Goal: Information Seeking & Learning: Learn about a topic

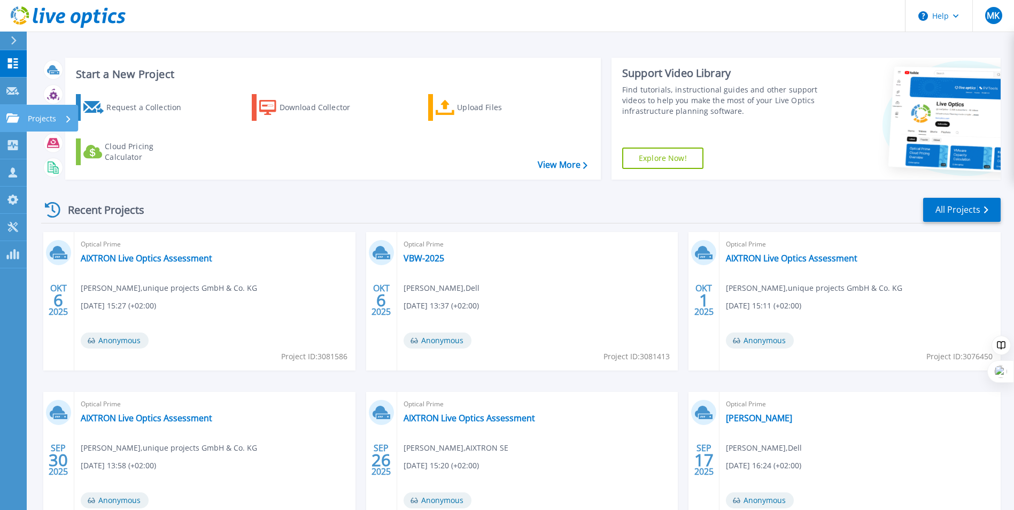
click at [29, 120] on p "Projects" at bounding box center [42, 119] width 28 height 28
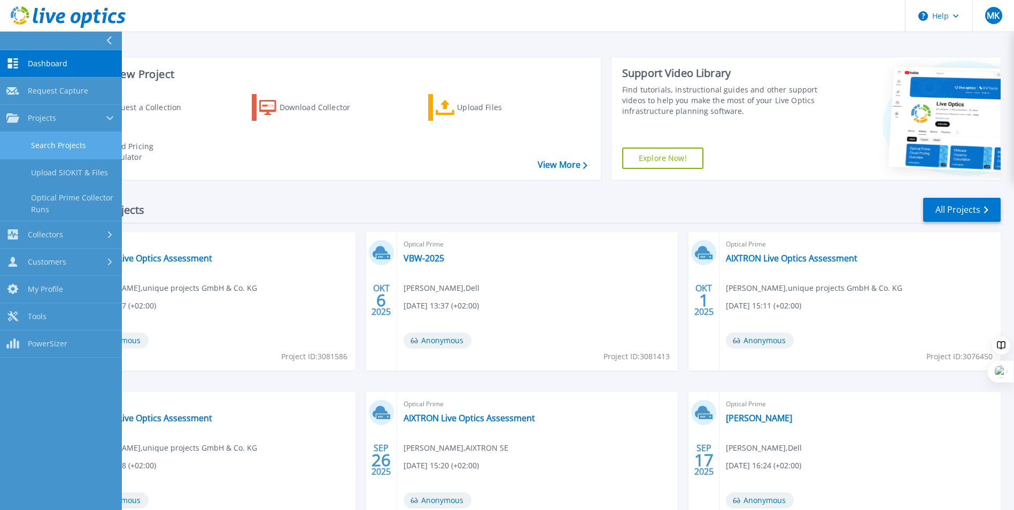
click at [74, 143] on link "Search Projects" at bounding box center [61, 145] width 122 height 27
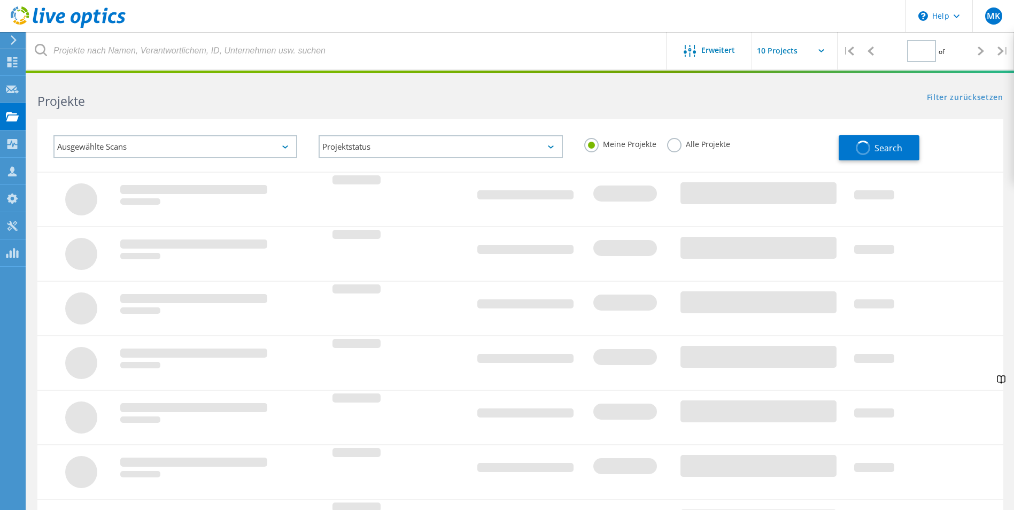
type input "1"
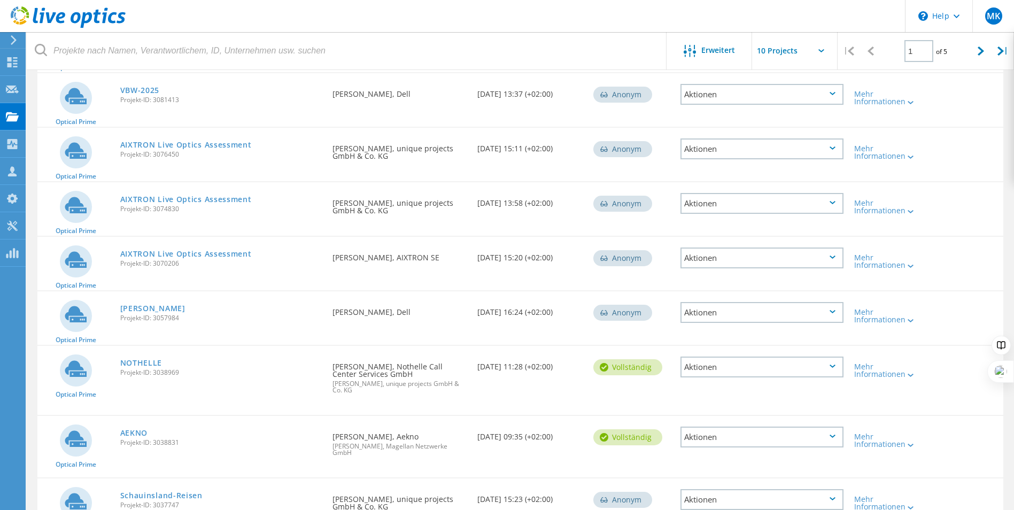
scroll to position [214, 0]
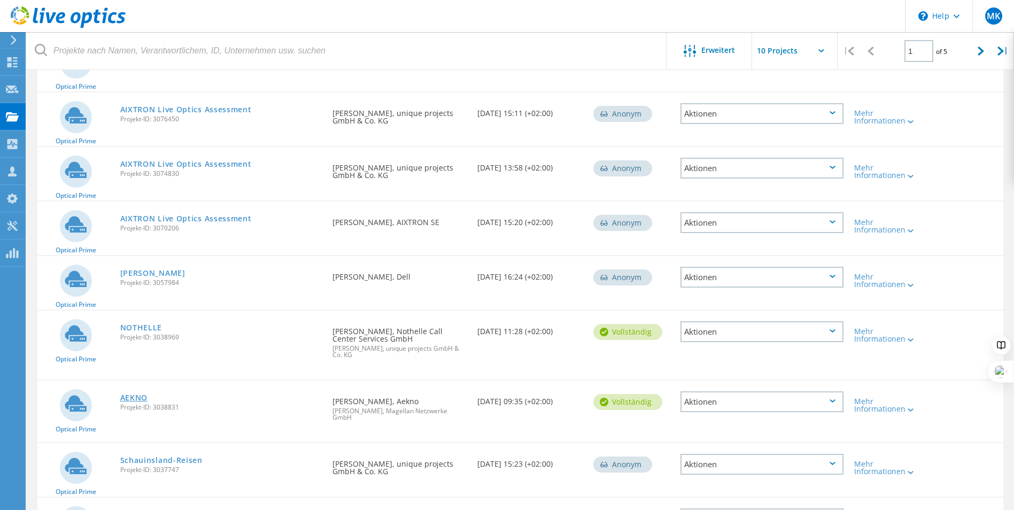
click at [131, 402] on link "AEKNO" at bounding box center [134, 397] width 28 height 7
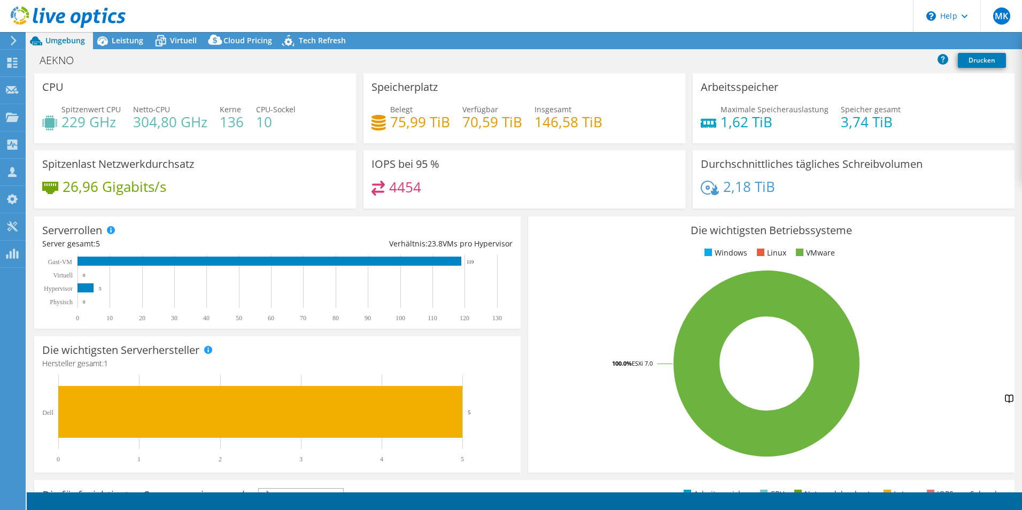
select select "USD"
click at [125, 43] on span "Leistung" at bounding box center [128, 40] width 32 height 10
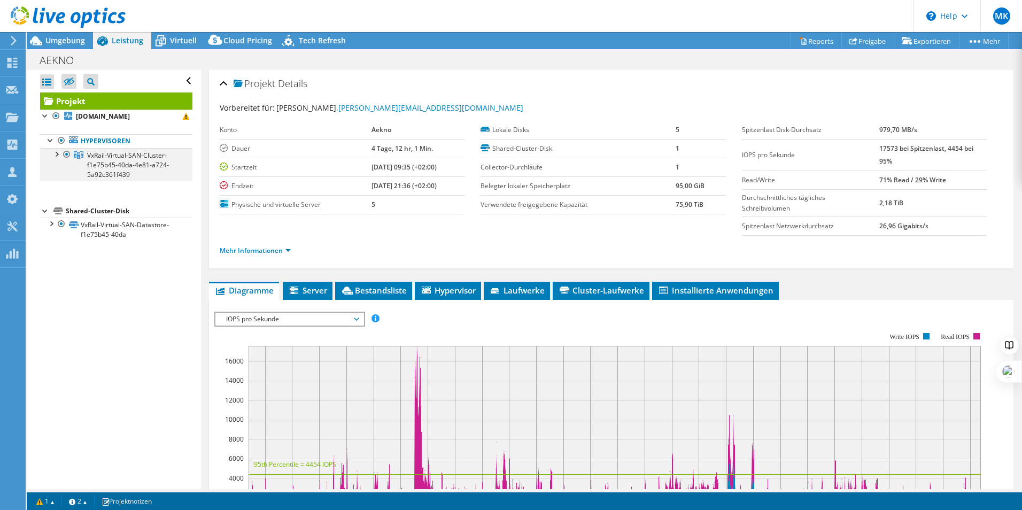
click at [57, 153] on div at bounding box center [56, 153] width 11 height 11
click at [137, 167] on span "VxRail-Virtual-SAN-Cluster-f1e75b45-40da-4e81-a724-5a92c361f439" at bounding box center [128, 165] width 82 height 28
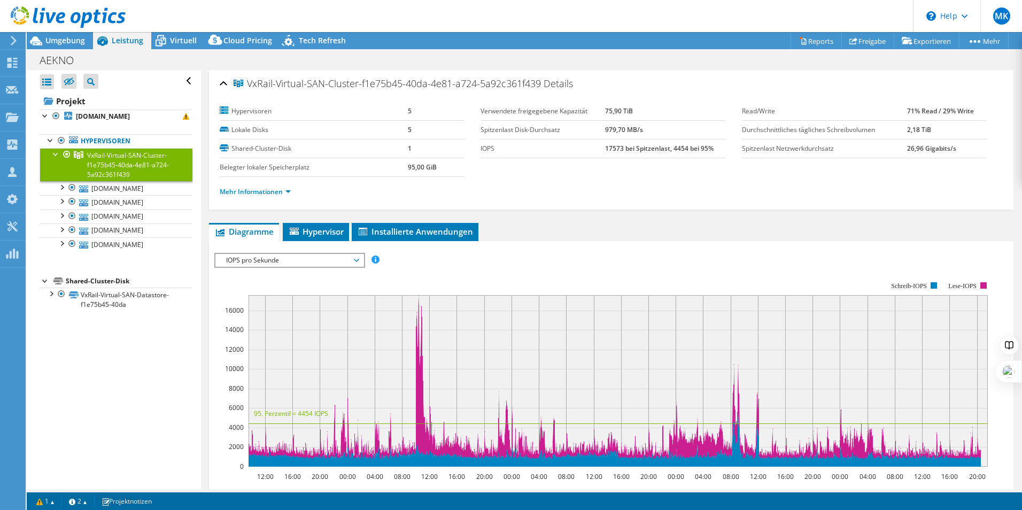
click at [56, 156] on div at bounding box center [56, 153] width 11 height 11
click at [55, 155] on div at bounding box center [56, 153] width 11 height 11
click at [115, 187] on link "[DOMAIN_NAME]" at bounding box center [116, 188] width 152 height 14
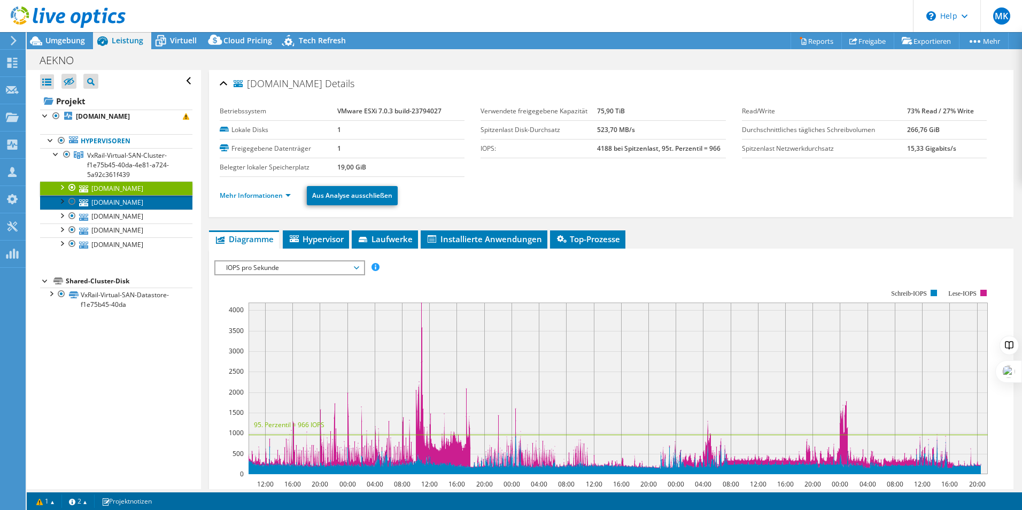
click at [130, 203] on link "[DOMAIN_NAME]" at bounding box center [116, 202] width 152 height 14
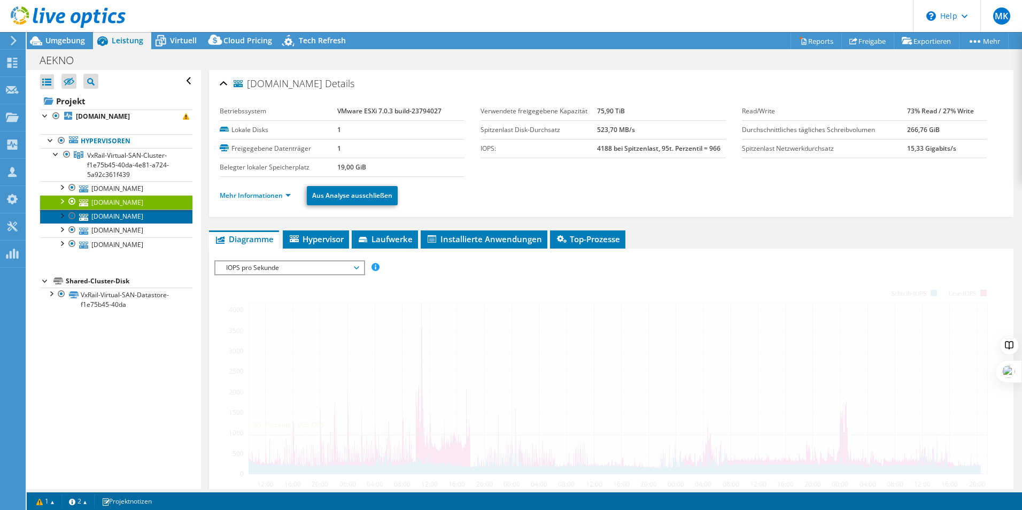
click at [131, 214] on link "[DOMAIN_NAME]" at bounding box center [116, 217] width 152 height 14
click at [133, 229] on link "[DOMAIN_NAME]" at bounding box center [116, 231] width 152 height 14
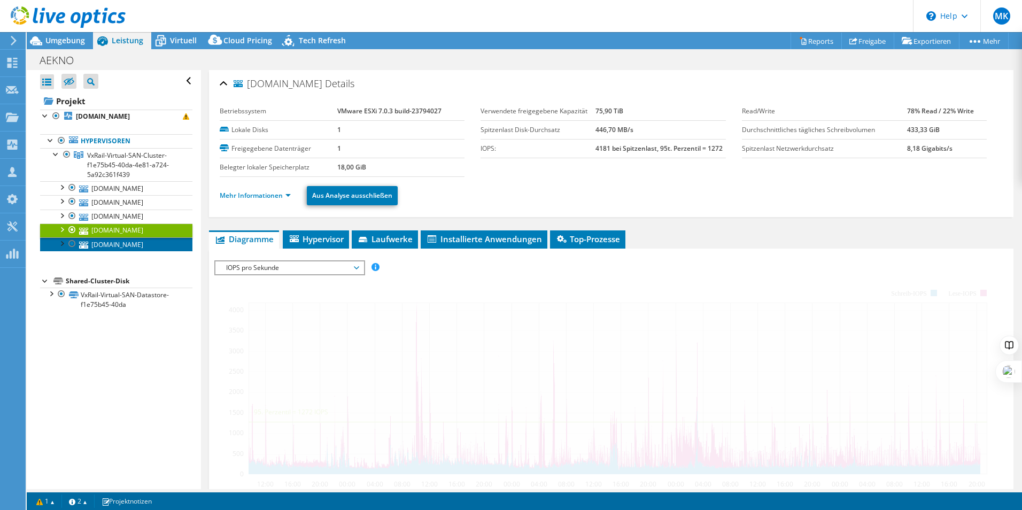
click at [133, 244] on link "[DOMAIN_NAME]" at bounding box center [116, 244] width 152 height 14
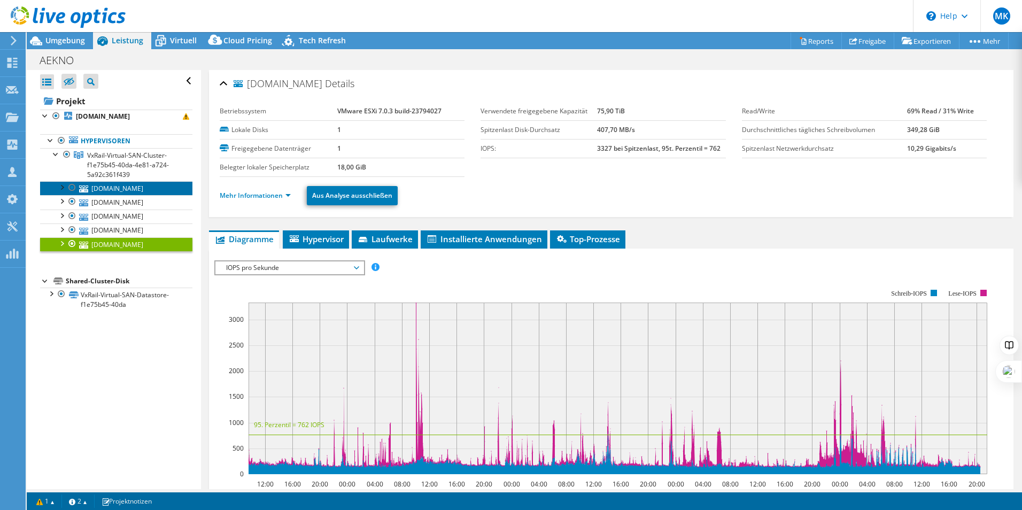
click at [147, 189] on link "[DOMAIN_NAME]" at bounding box center [116, 188] width 152 height 14
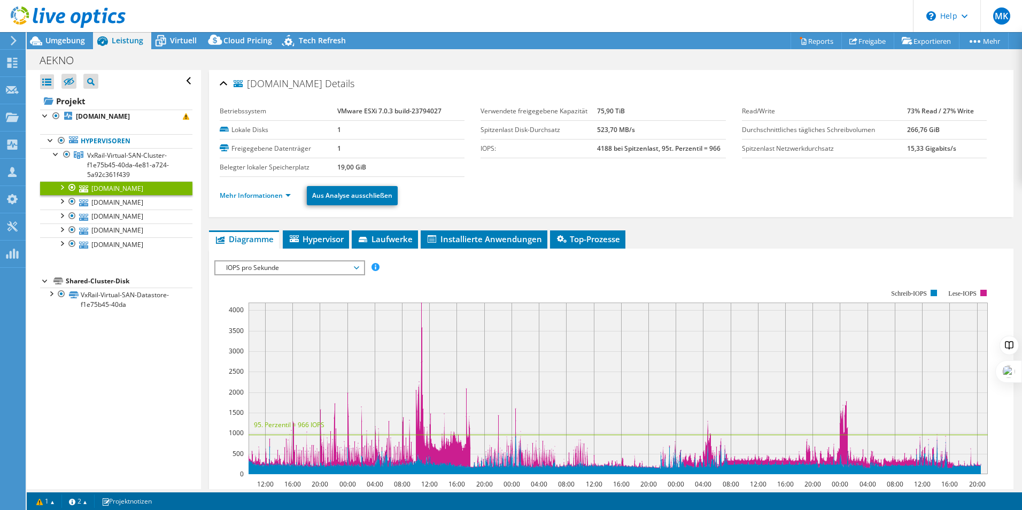
click at [260, 197] on link "Mehr Informationen" at bounding box center [255, 195] width 71 height 9
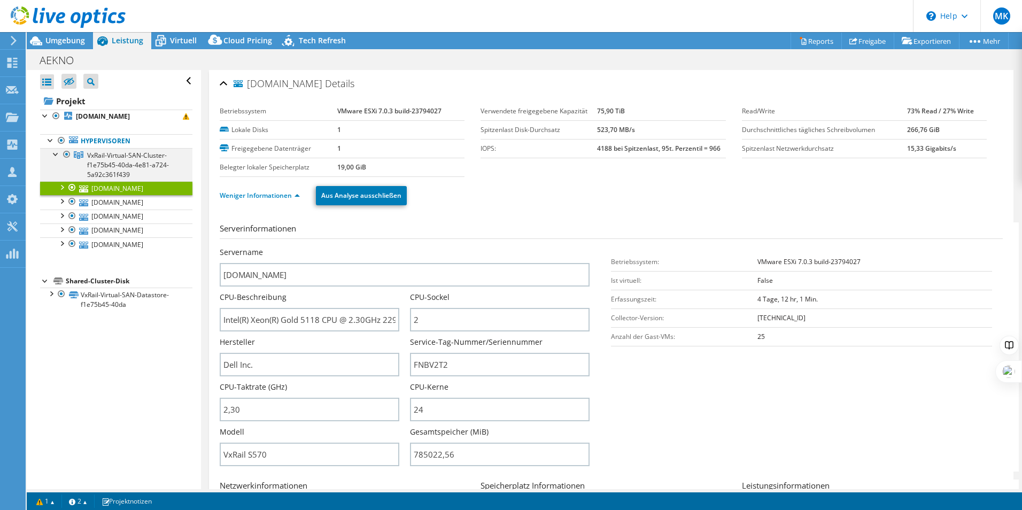
click at [57, 153] on div at bounding box center [56, 153] width 11 height 11
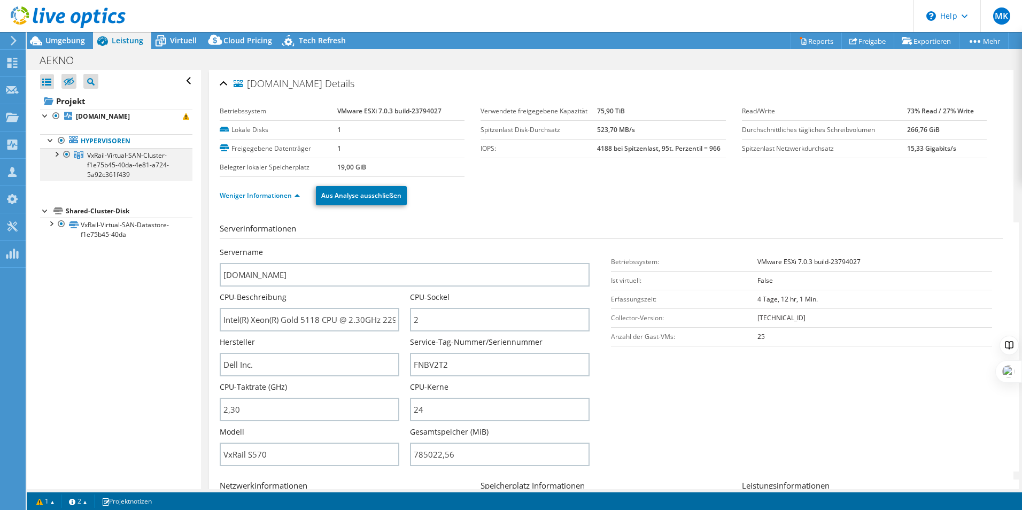
click at [57, 153] on div at bounding box center [56, 153] width 11 height 11
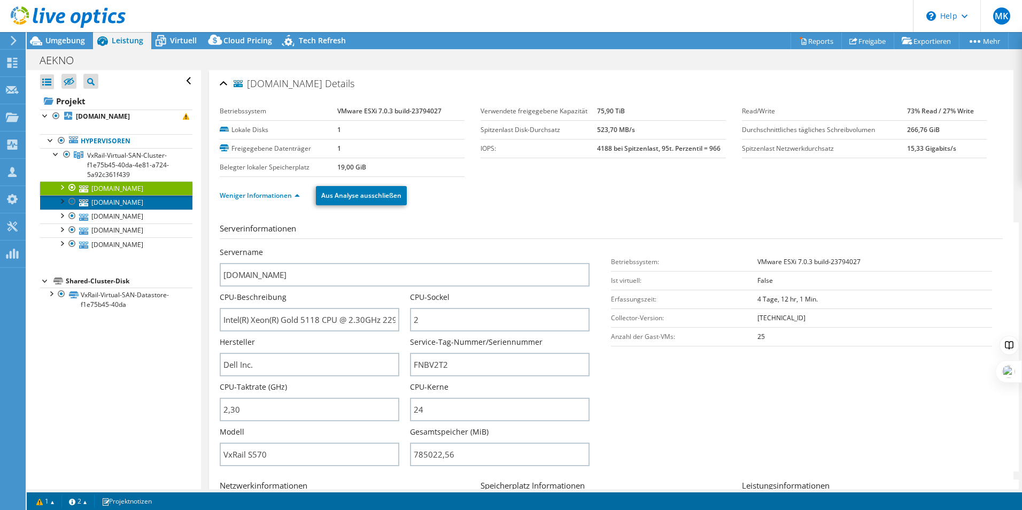
click at [135, 199] on link "[DOMAIN_NAME]" at bounding box center [116, 202] width 152 height 14
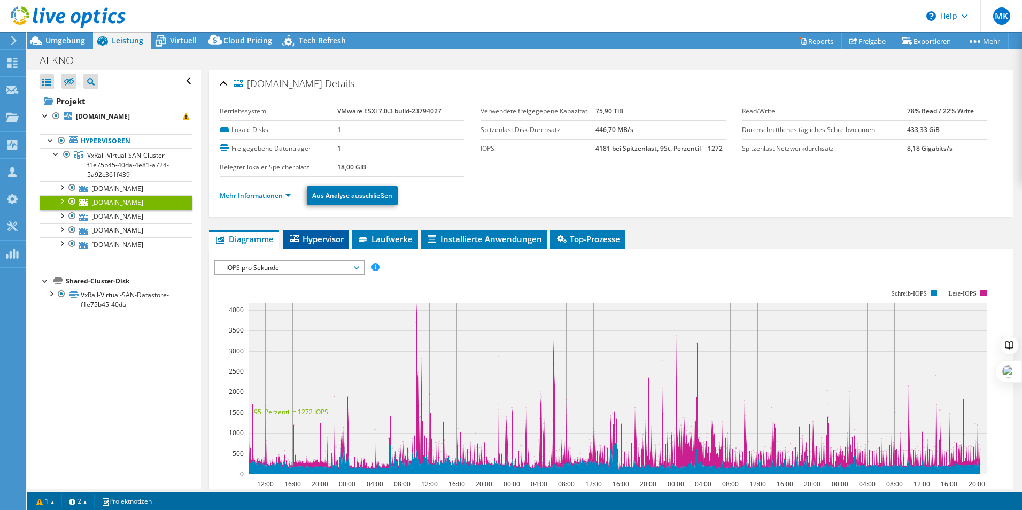
click at [304, 244] on li "Hypervisor" at bounding box center [316, 239] width 66 height 18
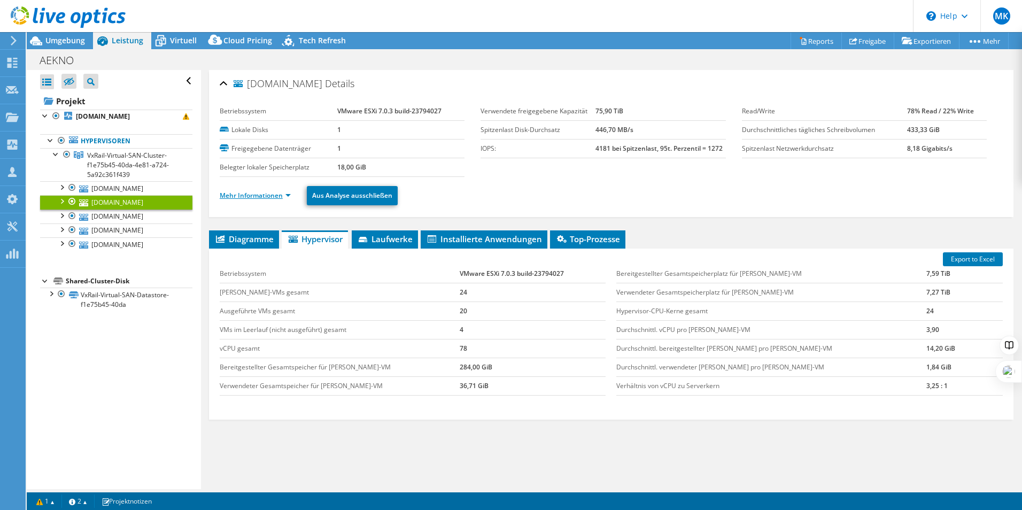
click at [258, 196] on link "Mehr Informationen" at bounding box center [255, 195] width 71 height 9
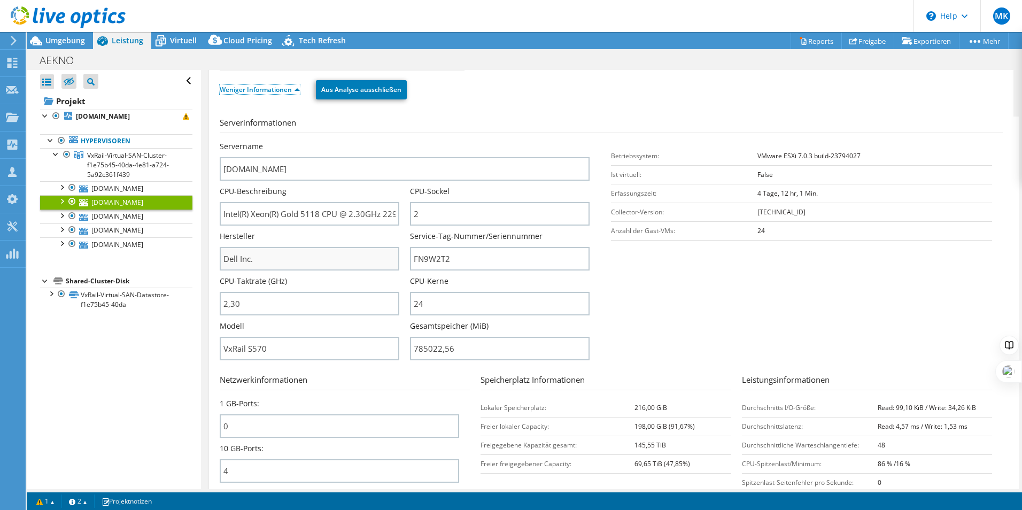
scroll to position [107, 0]
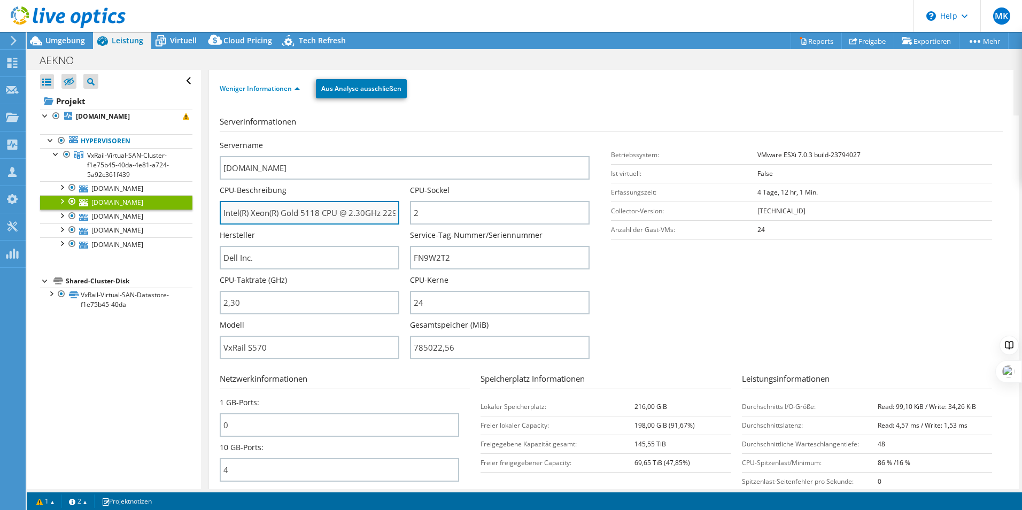
click at [321, 216] on input "Intel(R) Xeon(R) Gold 5118 CPU @ 2.30GHz 229 GHz" at bounding box center [310, 213] width 180 height 24
drag, startPoint x: 224, startPoint y: 214, endPoint x: 322, endPoint y: 217, distance: 98.4
click at [322, 217] on input "Intel(R) Xeon(R) Gold 5118 CPU @ 2.30GHz 229 GHz" at bounding box center [310, 213] width 180 height 24
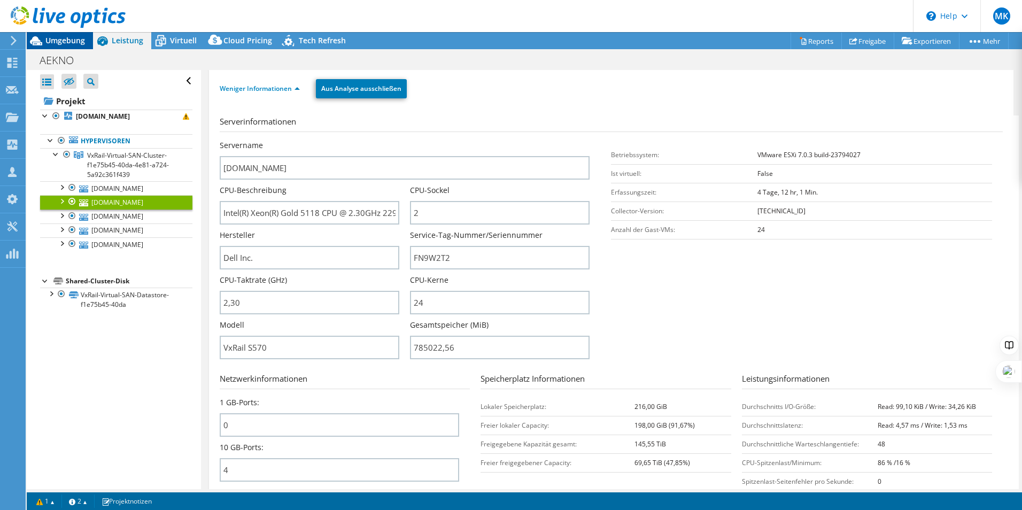
click at [61, 38] on span "Umgebung" at bounding box center [65, 40] width 40 height 10
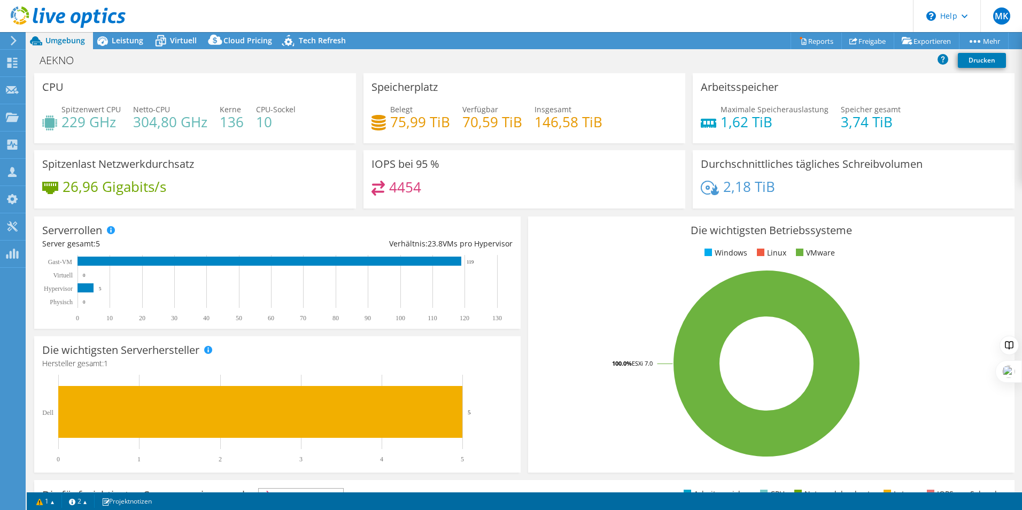
click at [116, 29] on link at bounding box center [68, 25] width 115 height 9
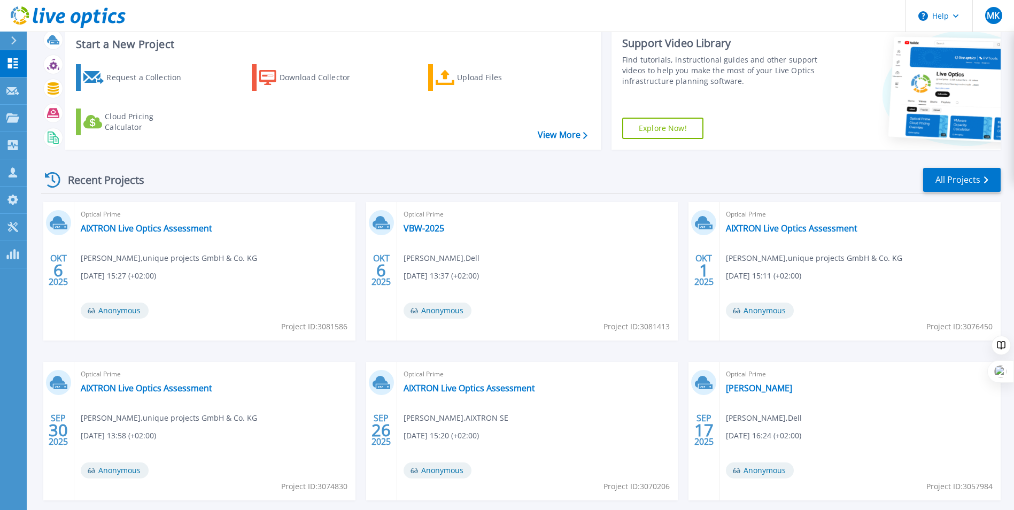
scroll to position [82, 0]
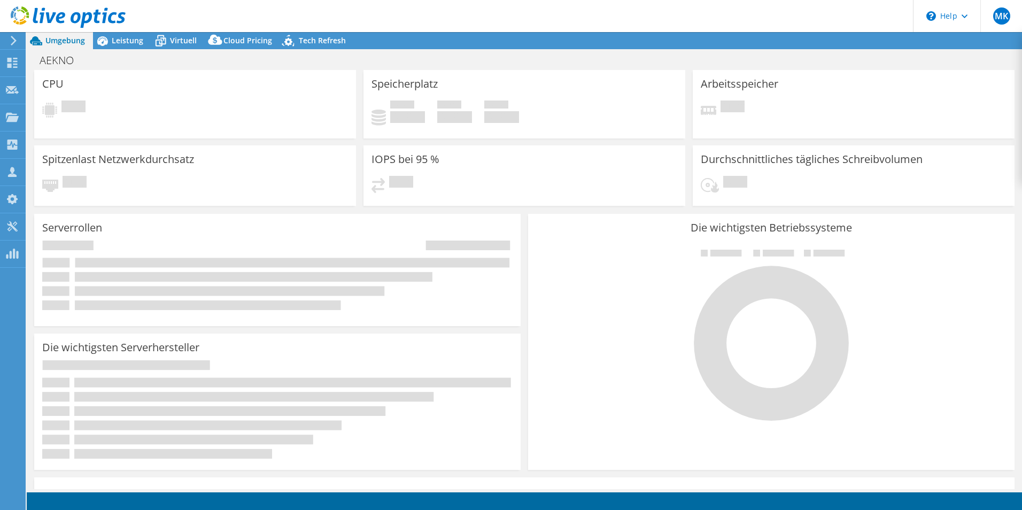
select select "USD"
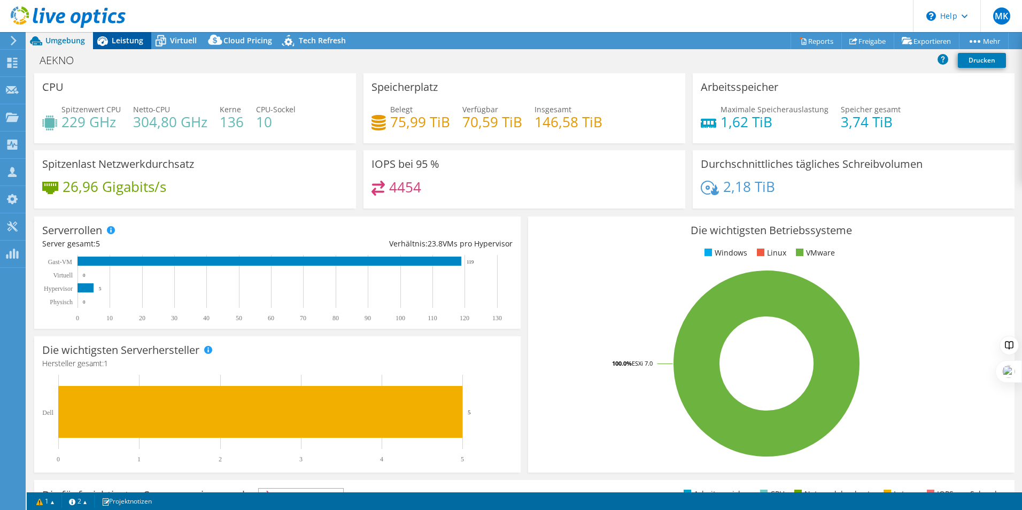
click at [138, 40] on span "Leistung" at bounding box center [128, 40] width 32 height 10
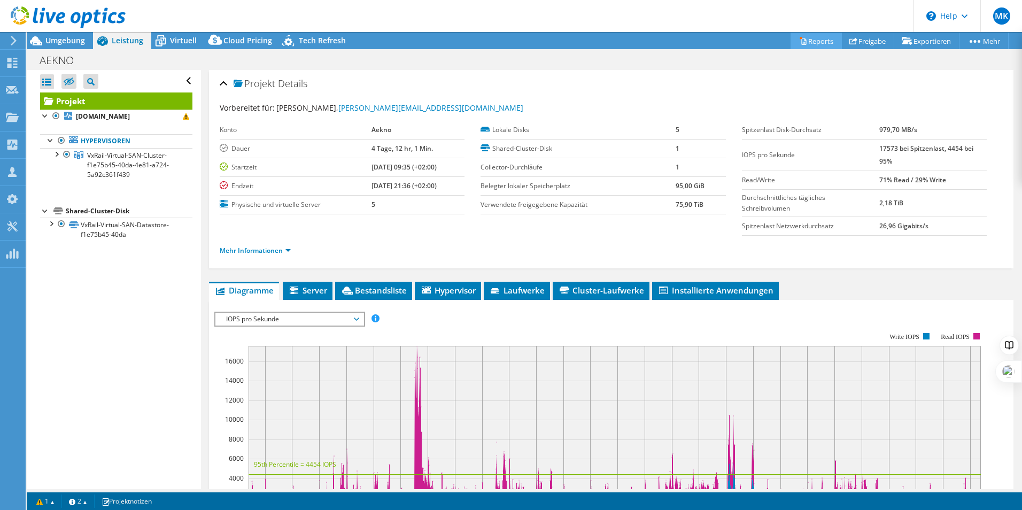
click at [805, 38] on link "Reports" at bounding box center [816, 41] width 51 height 17
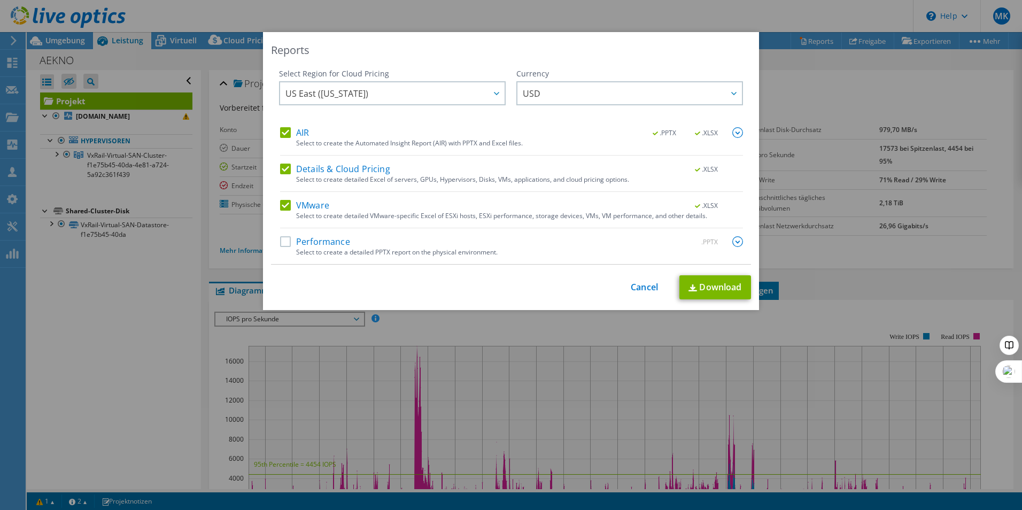
click at [281, 130] on label "AIR" at bounding box center [294, 132] width 29 height 11
click at [0, 0] on input "AIR" at bounding box center [0, 0] width 0 height 0
click at [282, 158] on div "AIR .PPTX .XLSX Select to create the Automated Insight Report (AIR) with PPTX a…" at bounding box center [511, 195] width 463 height 137
click at [282, 167] on label "Details & Cloud Pricing" at bounding box center [335, 169] width 110 height 11
click at [0, 0] on input "Details & Cloud Pricing" at bounding box center [0, 0] width 0 height 0
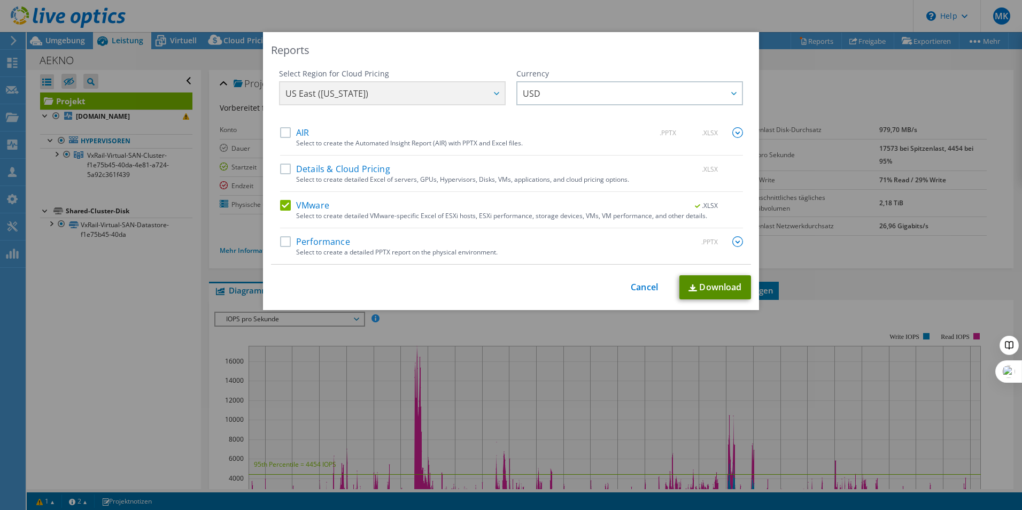
click at [719, 290] on link "Download" at bounding box center [716, 287] width 72 height 24
drag, startPoint x: 638, startPoint y: 288, endPoint x: 633, endPoint y: 283, distance: 6.8
click at [638, 288] on link "Cancel" at bounding box center [644, 287] width 27 height 10
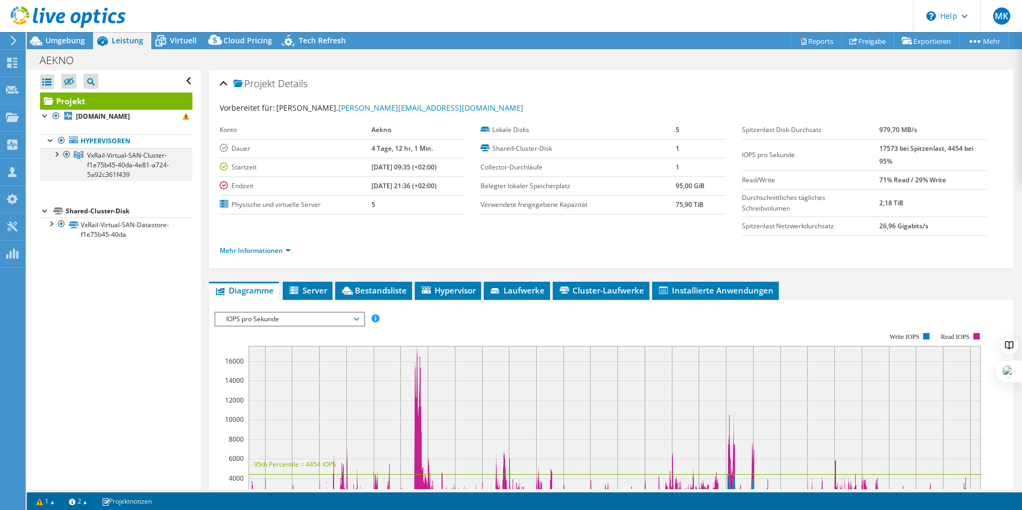
click at [52, 150] on div at bounding box center [56, 153] width 11 height 11
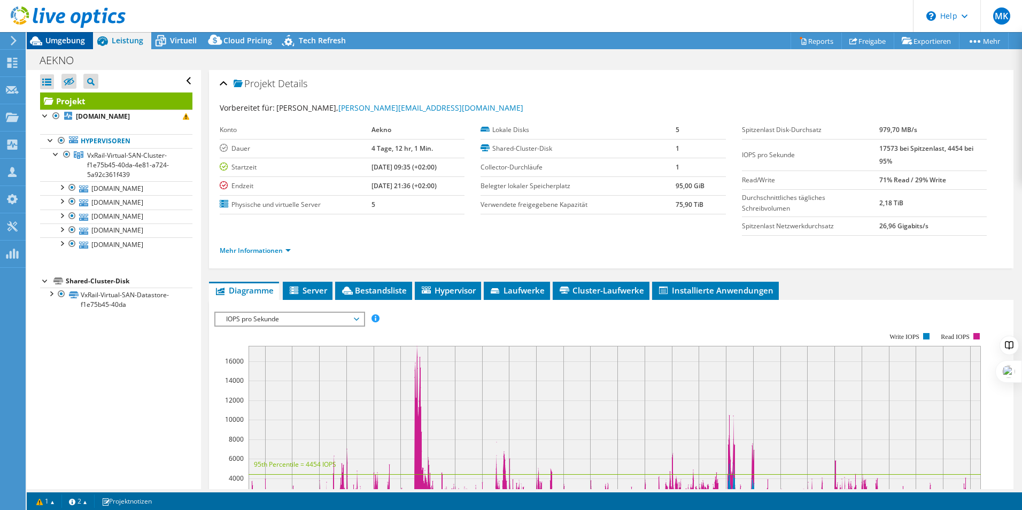
click at [51, 44] on span "Umgebung" at bounding box center [65, 40] width 40 height 10
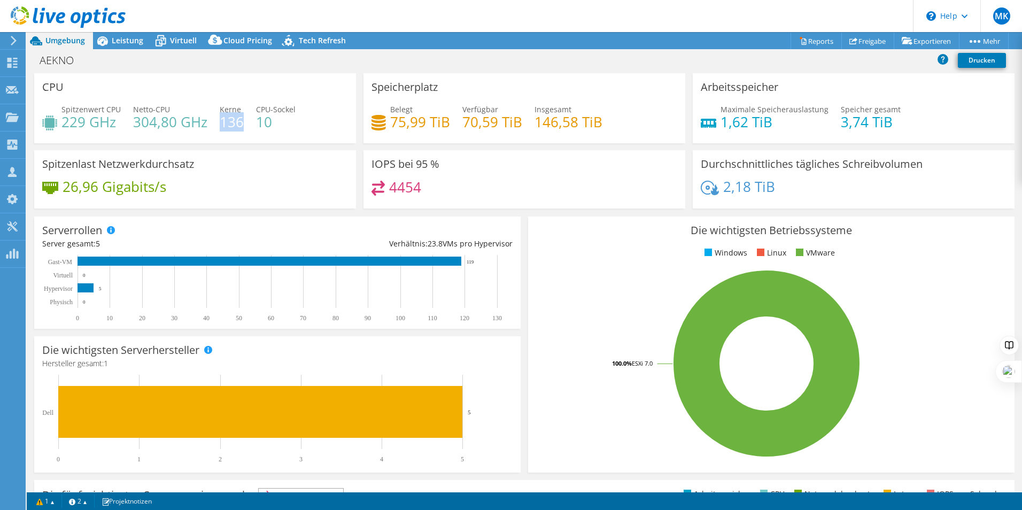
drag, startPoint x: 220, startPoint y: 120, endPoint x: 240, endPoint y: 122, distance: 20.0
click at [240, 122] on h4 "136" at bounding box center [232, 122] width 24 height 12
click at [116, 40] on span "Leistung" at bounding box center [128, 40] width 32 height 10
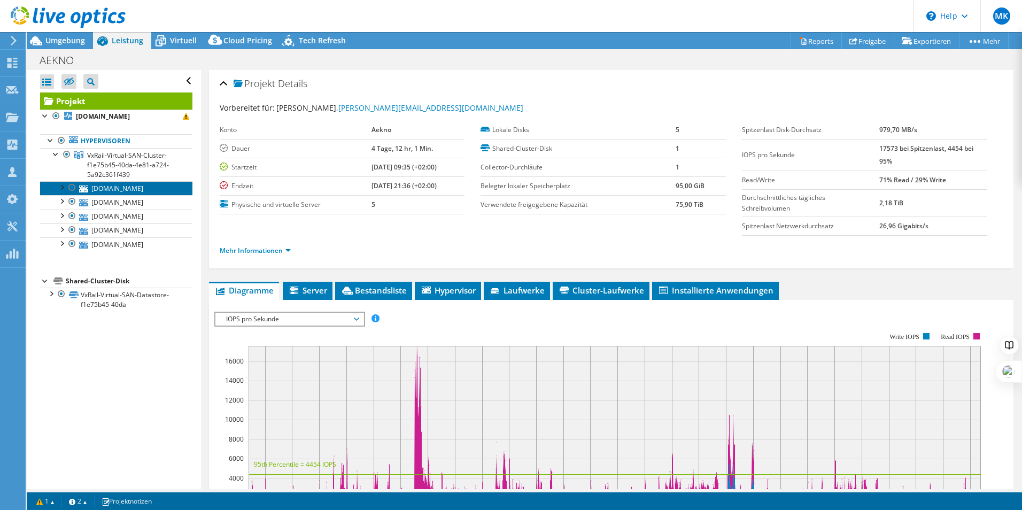
click at [114, 188] on link "[DOMAIN_NAME]" at bounding box center [116, 188] width 152 height 14
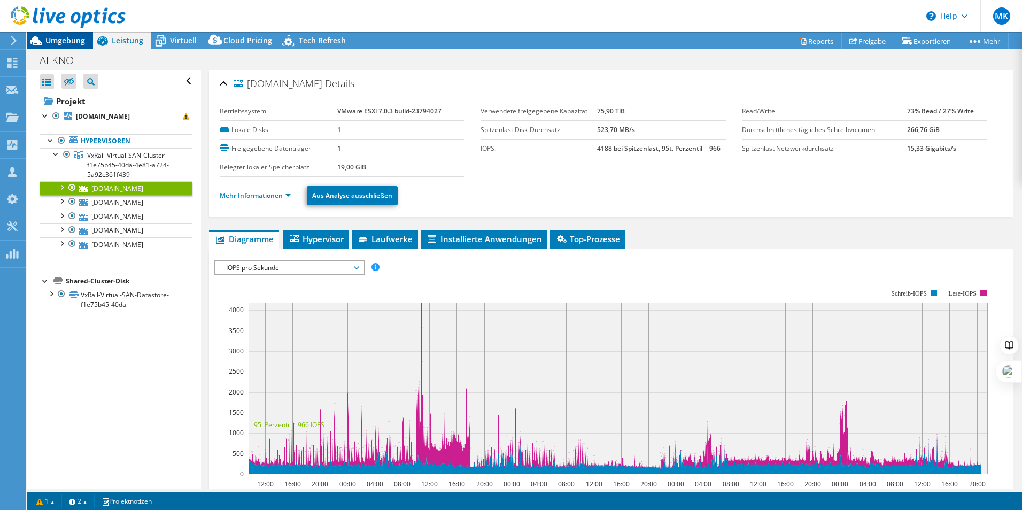
click at [67, 40] on span "Umgebung" at bounding box center [65, 40] width 40 height 10
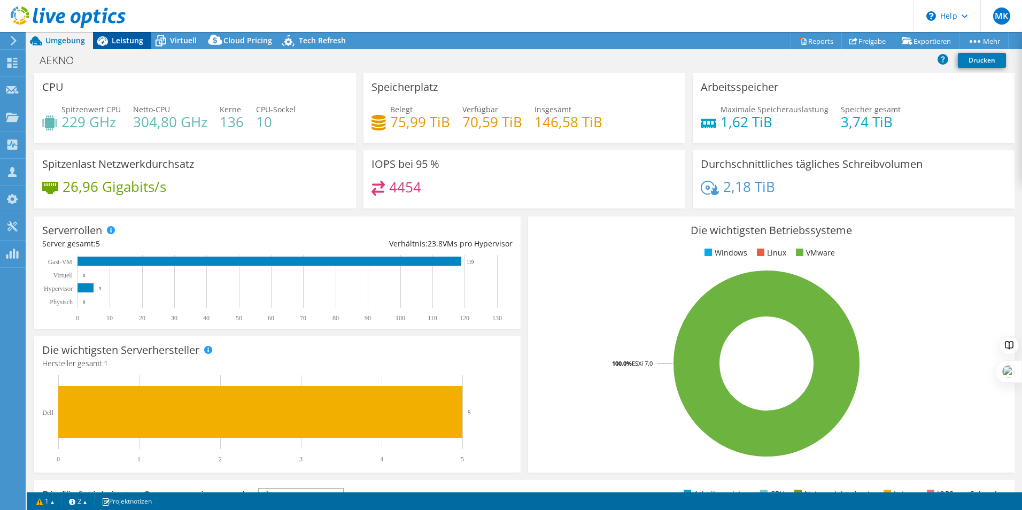
click at [115, 42] on span "Leistung" at bounding box center [128, 40] width 32 height 10
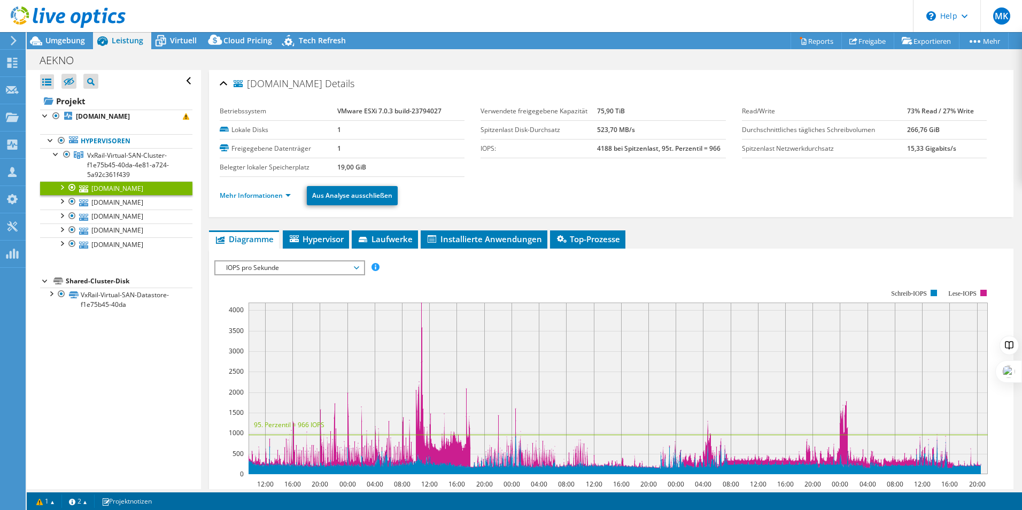
click at [63, 187] on div at bounding box center [61, 186] width 11 height 11
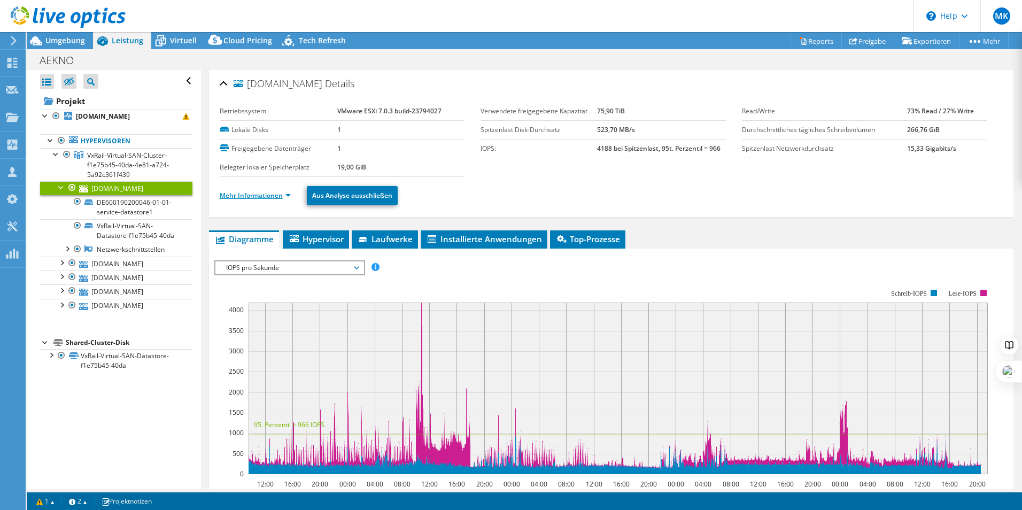
click at [246, 196] on link "Mehr Informationen" at bounding box center [255, 195] width 71 height 9
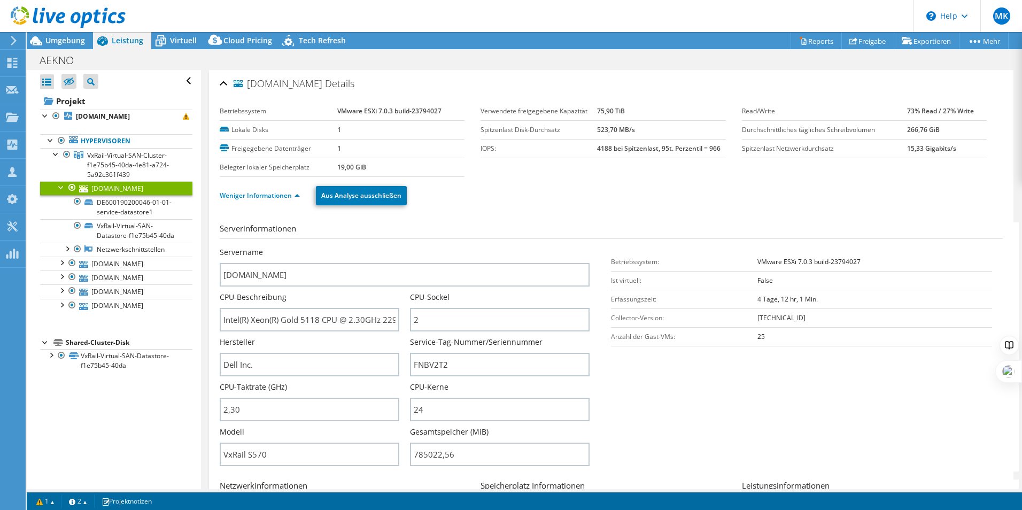
click at [62, 187] on div at bounding box center [61, 186] width 11 height 11
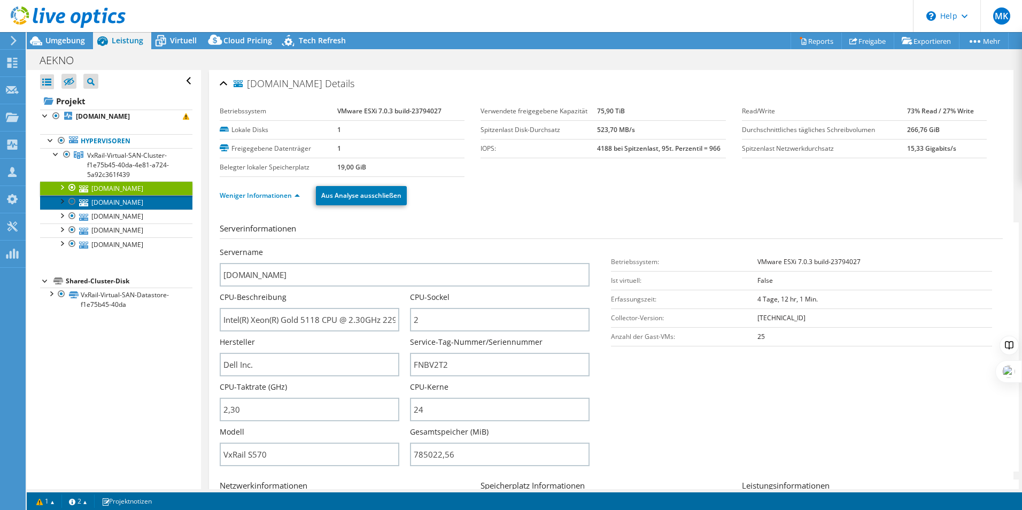
click at [132, 204] on link "[DOMAIN_NAME]" at bounding box center [116, 202] width 152 height 14
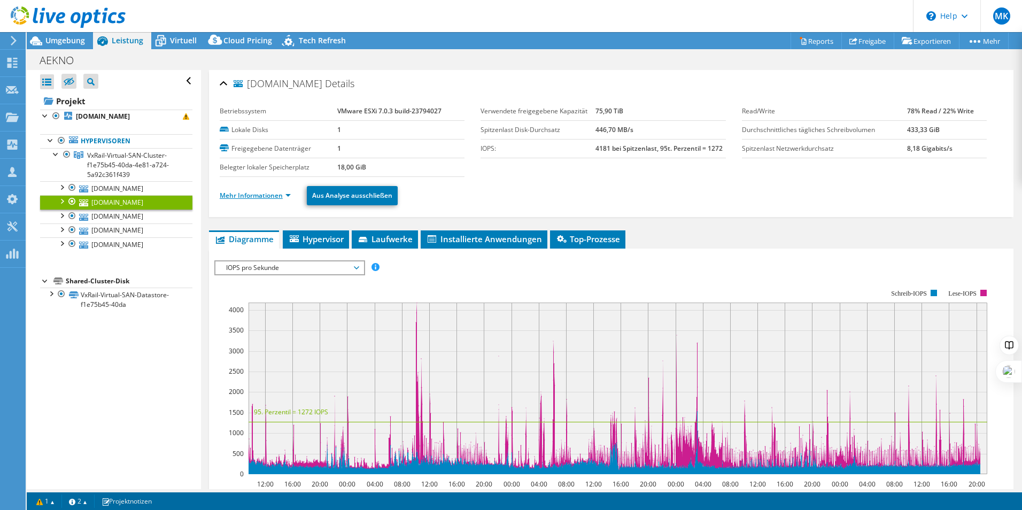
click at [243, 198] on link "Mehr Informationen" at bounding box center [255, 195] width 71 height 9
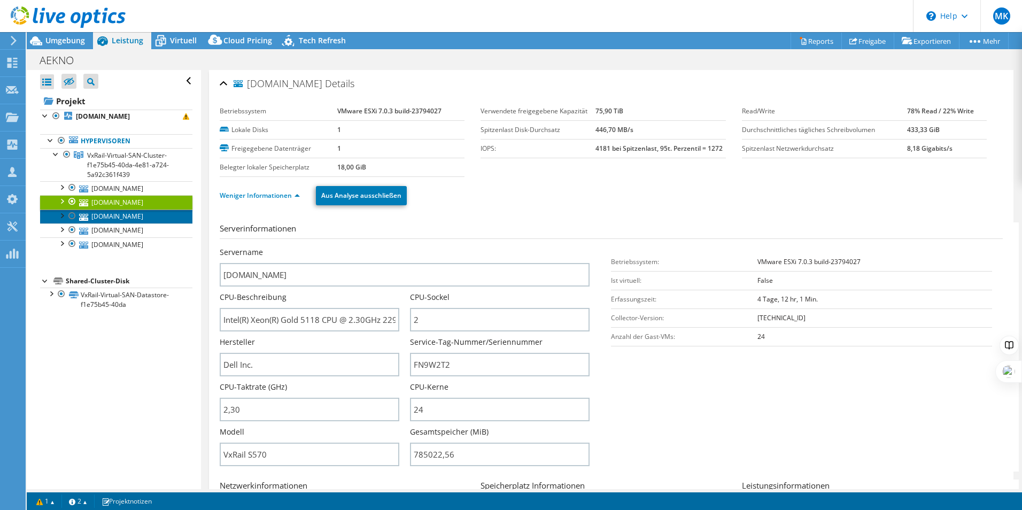
click at [118, 220] on link "[DOMAIN_NAME]" at bounding box center [116, 217] width 152 height 14
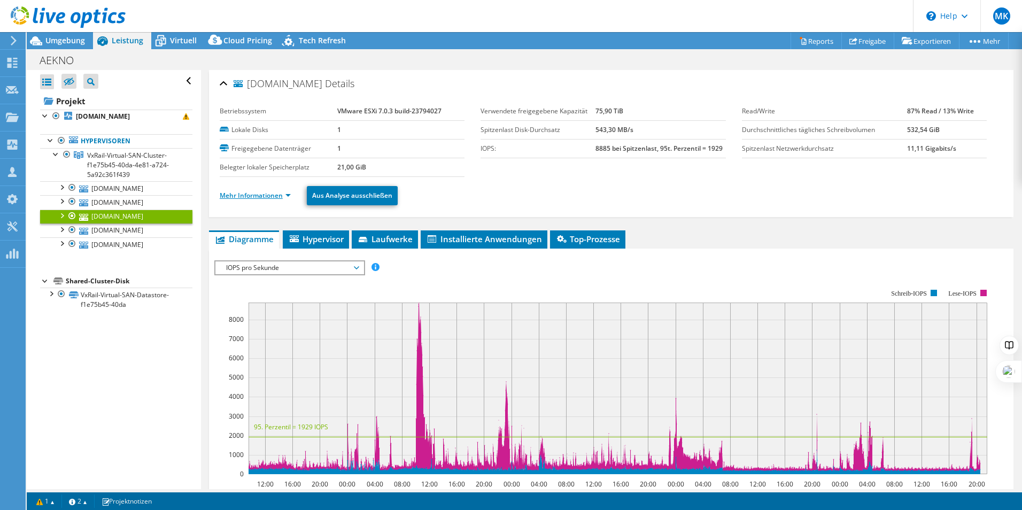
click at [258, 198] on link "Mehr Informationen" at bounding box center [255, 195] width 71 height 9
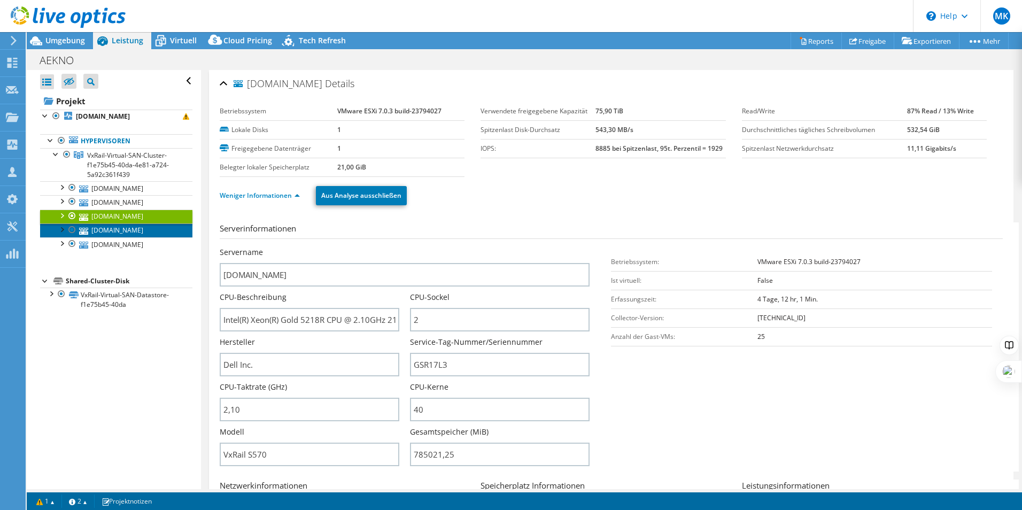
click at [135, 230] on link "[DOMAIN_NAME]" at bounding box center [116, 231] width 152 height 14
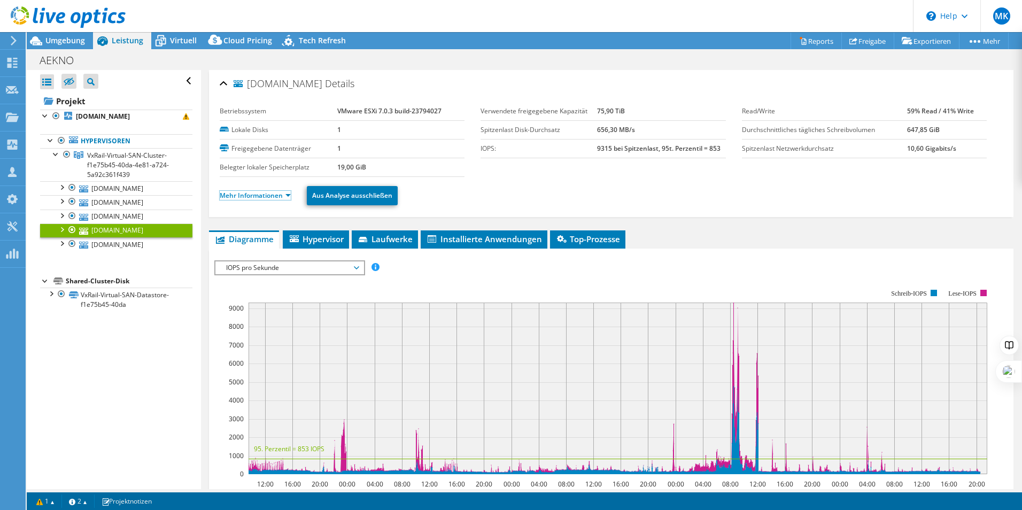
click at [260, 195] on link "Mehr Informationen" at bounding box center [255, 195] width 71 height 9
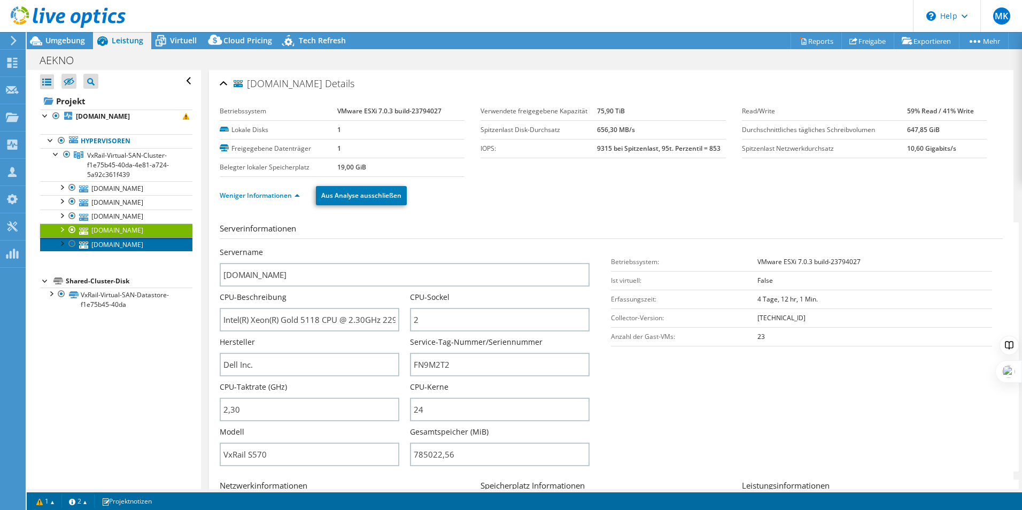
click at [121, 242] on link "[DOMAIN_NAME]" at bounding box center [116, 244] width 152 height 14
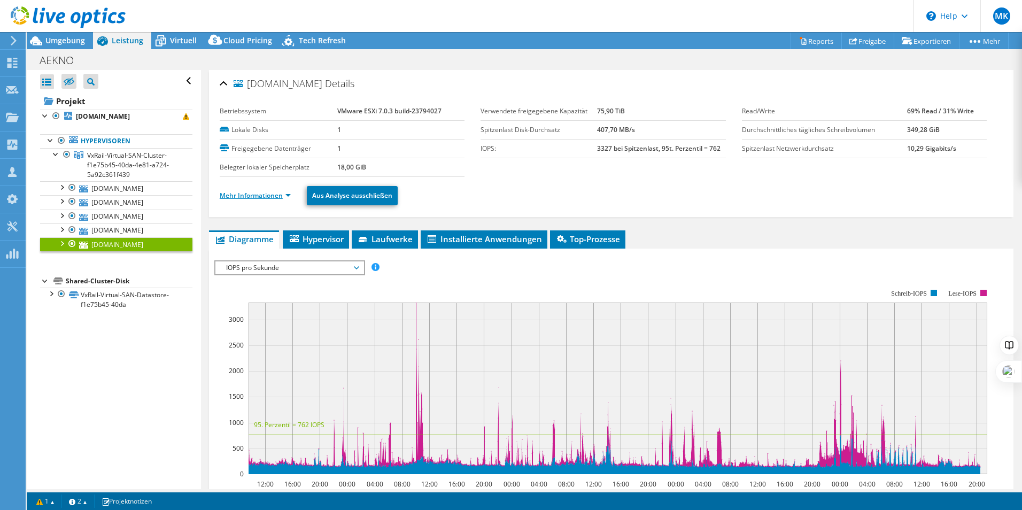
click at [252, 194] on link "Mehr Informationen" at bounding box center [255, 195] width 71 height 9
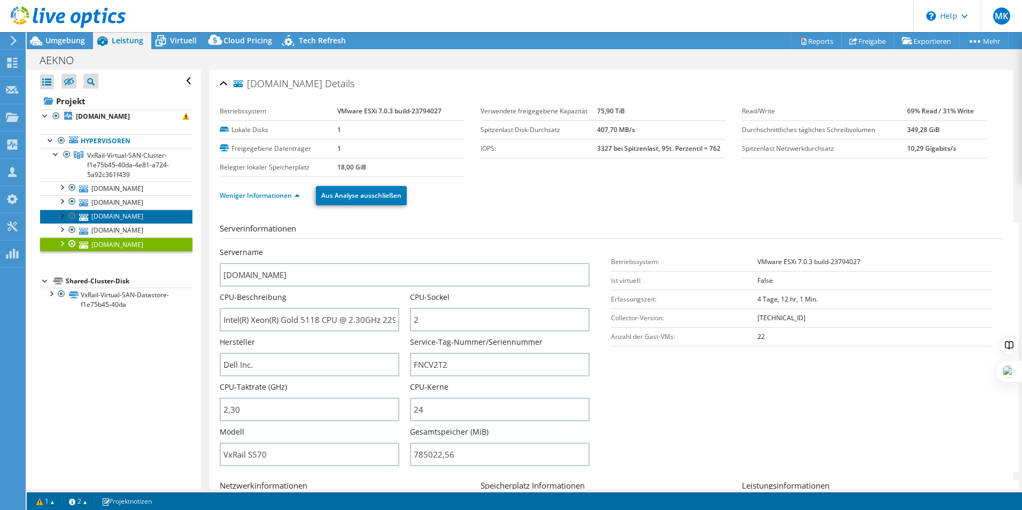
click at [128, 217] on link "[DOMAIN_NAME]" at bounding box center [116, 217] width 152 height 14
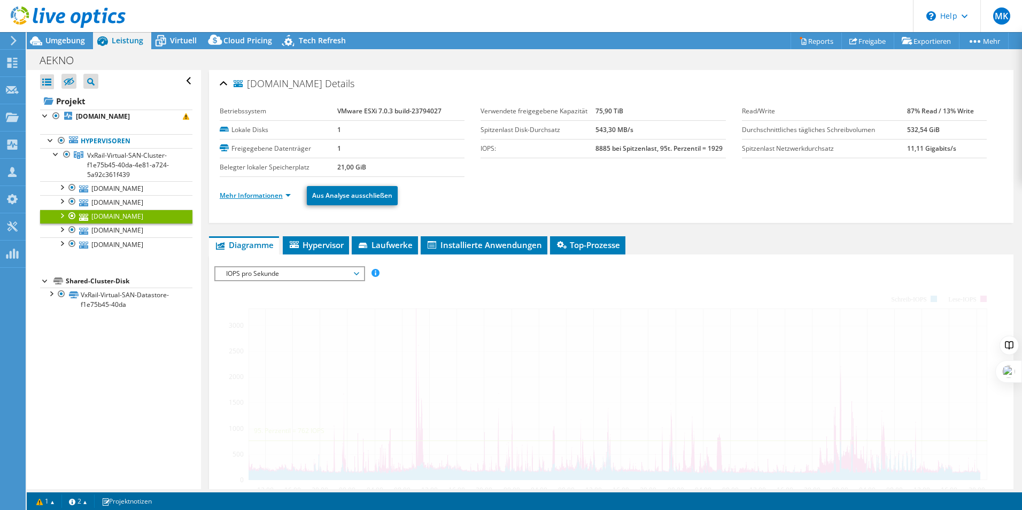
click at [261, 191] on link "Mehr Informationen" at bounding box center [255, 195] width 71 height 9
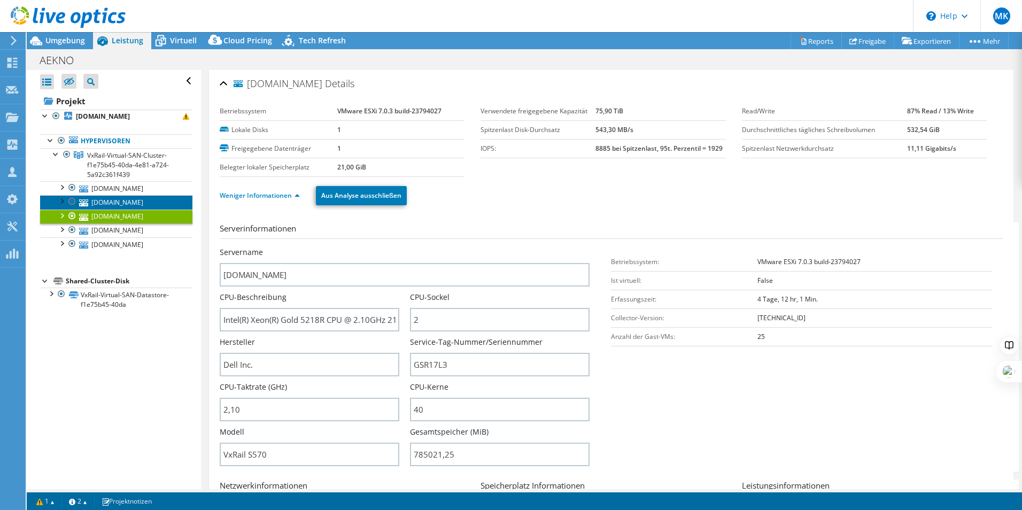
click at [112, 202] on link "[DOMAIN_NAME]" at bounding box center [116, 202] width 152 height 14
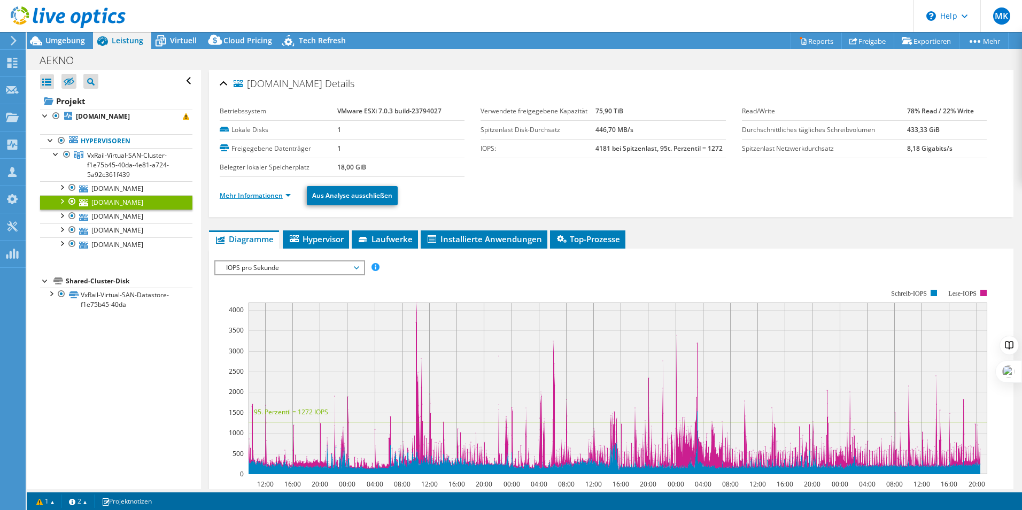
click at [263, 196] on link "Mehr Informationen" at bounding box center [255, 195] width 71 height 9
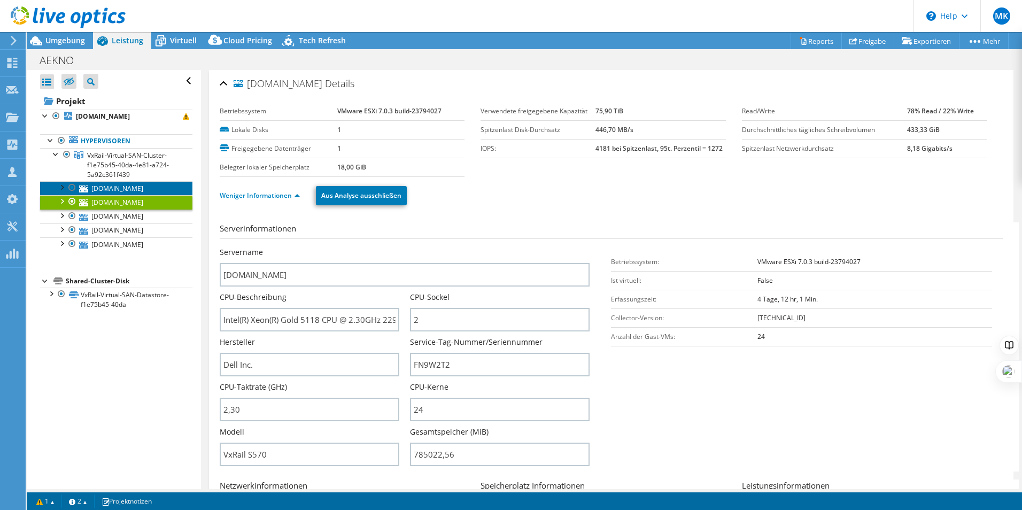
click at [111, 190] on link "[DOMAIN_NAME]" at bounding box center [116, 188] width 152 height 14
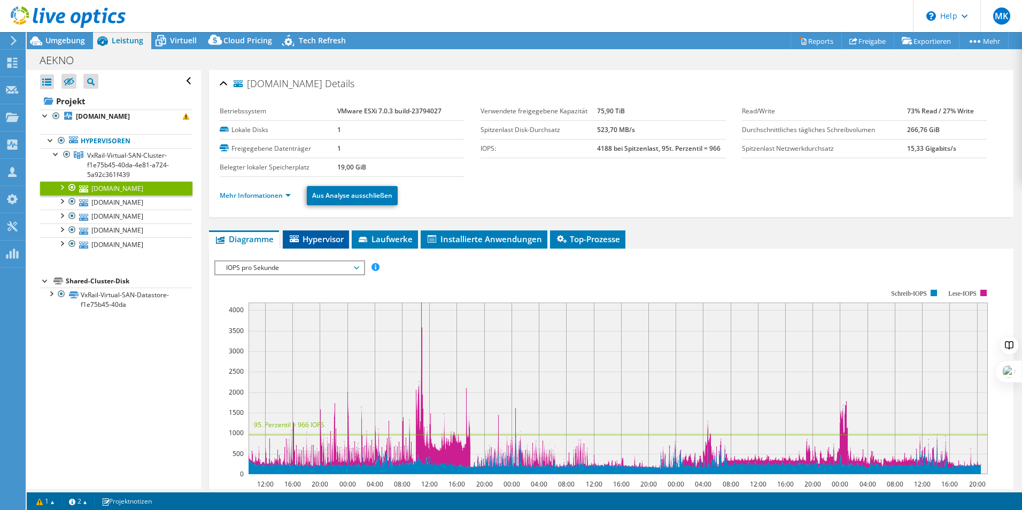
click at [314, 241] on span "Hypervisor" at bounding box center [316, 239] width 56 height 11
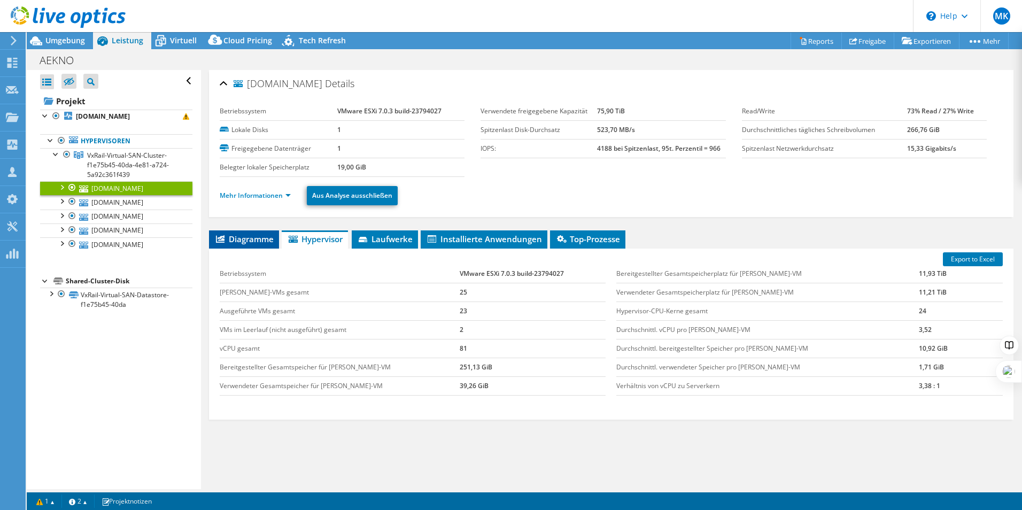
drag, startPoint x: 243, startPoint y: 233, endPoint x: 245, endPoint y: 239, distance: 7.0
click at [242, 233] on li "Diagramme" at bounding box center [244, 239] width 70 height 18
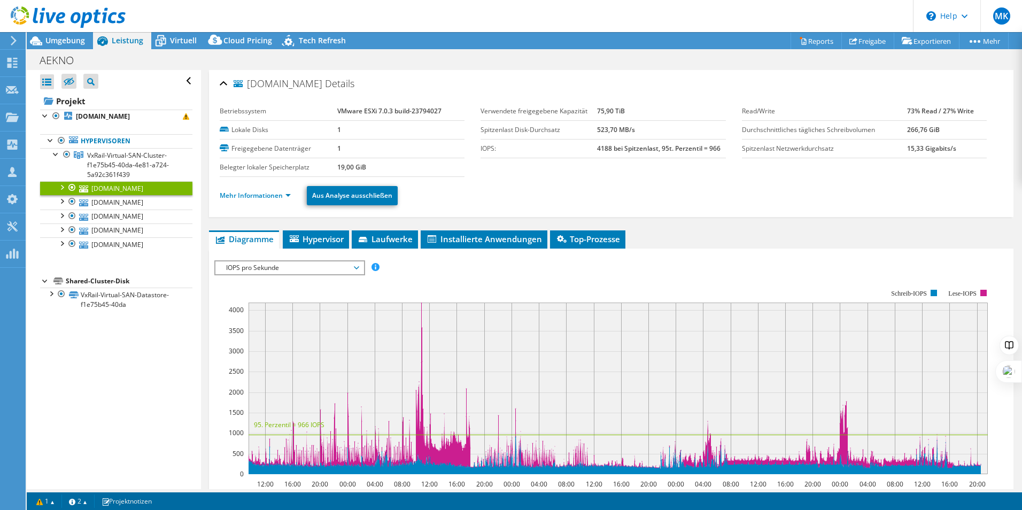
click at [256, 263] on span "IOPS pro Sekunde" at bounding box center [289, 267] width 137 height 13
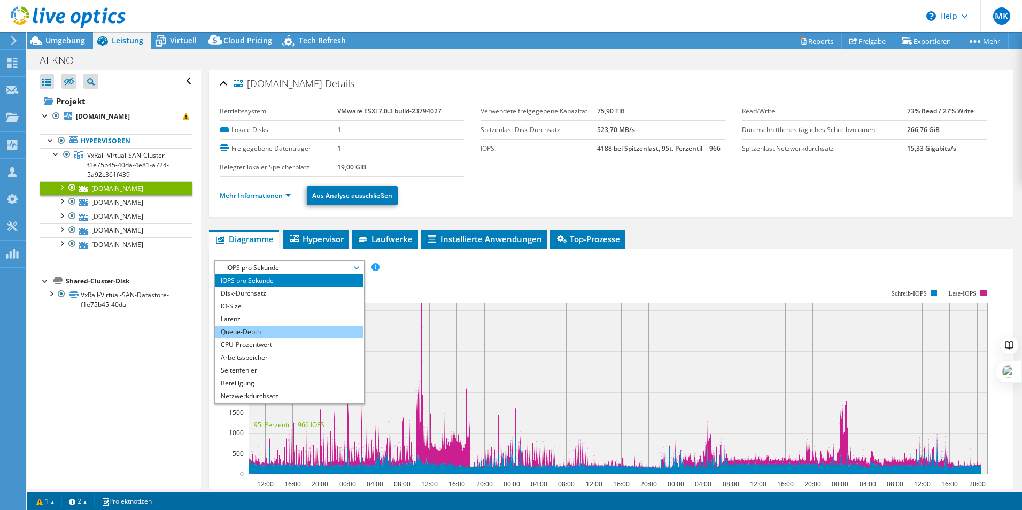
click at [259, 331] on li "Queue-Depth" at bounding box center [289, 332] width 148 height 13
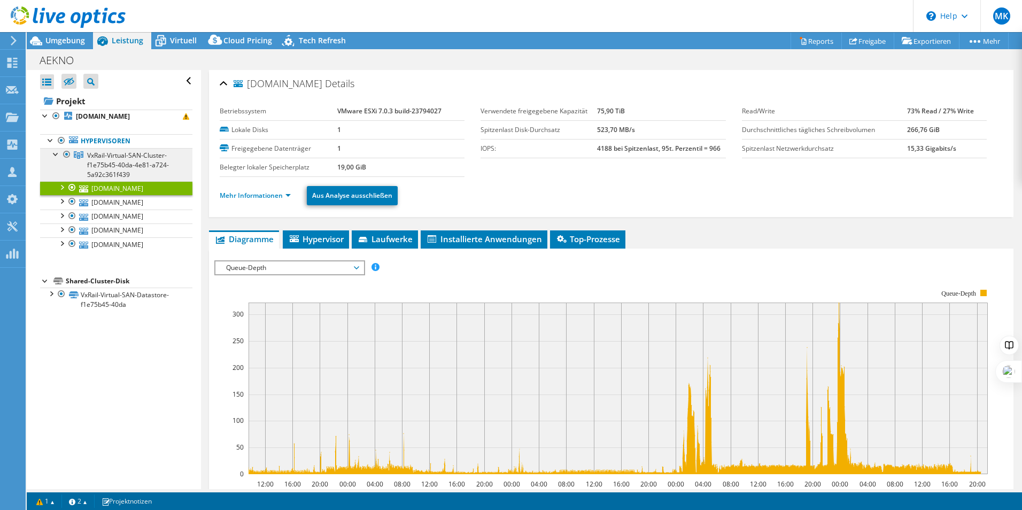
click at [124, 159] on span "VxRail-Virtual-SAN-Cluster-f1e75b45-40da-4e81-a724-5a92c361f439" at bounding box center [128, 165] width 82 height 28
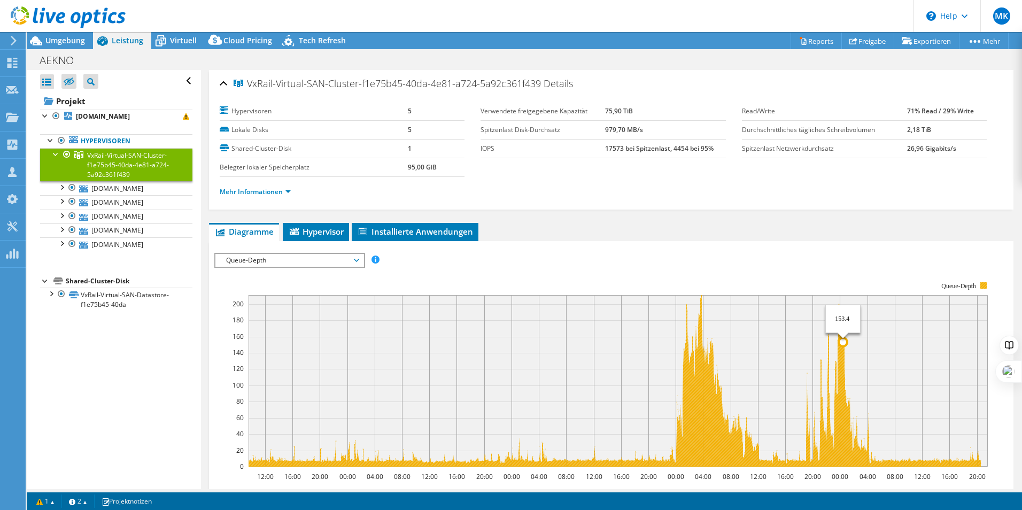
click at [843, 428] on icon at bounding box center [615, 381] width 733 height 172
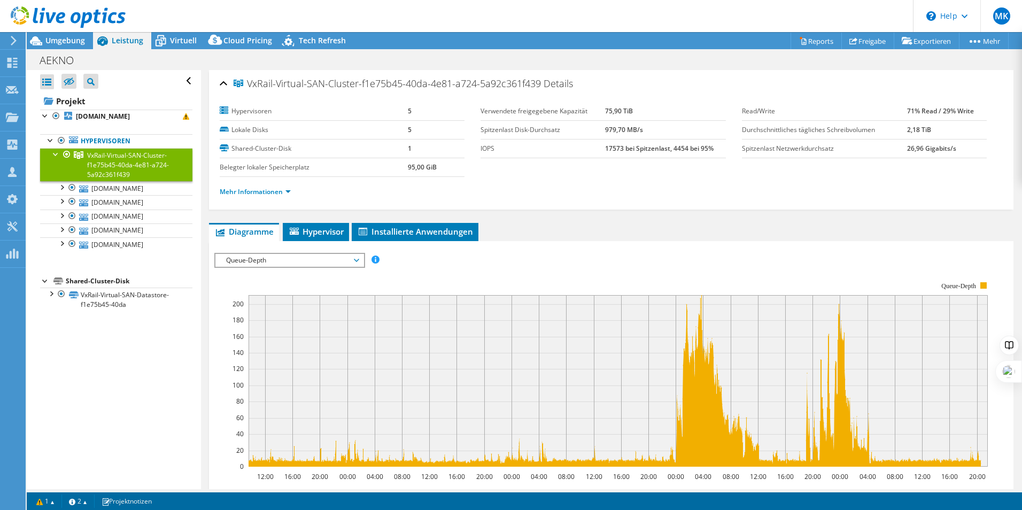
click at [265, 257] on span "Queue-Depth" at bounding box center [289, 260] width 137 height 13
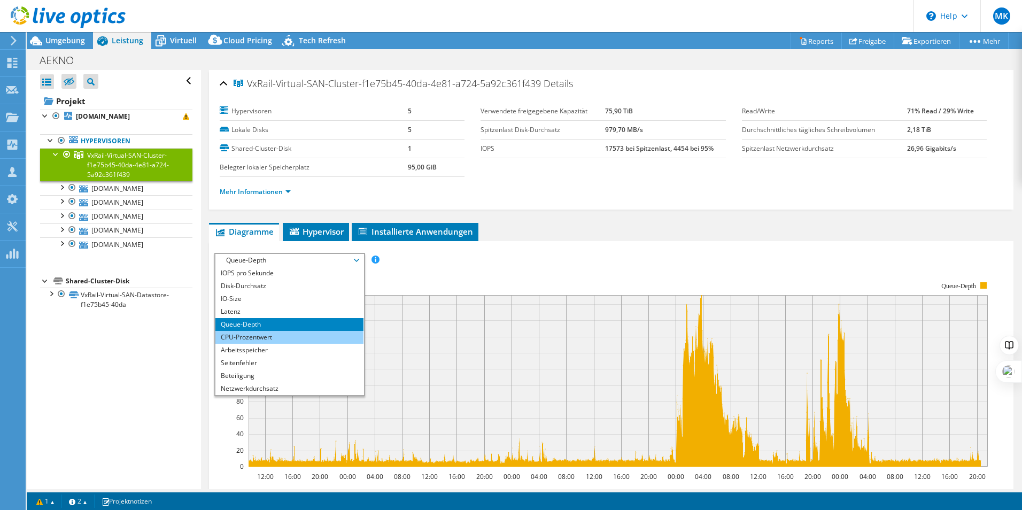
click at [267, 338] on li "CPU-Prozentwert" at bounding box center [289, 337] width 148 height 13
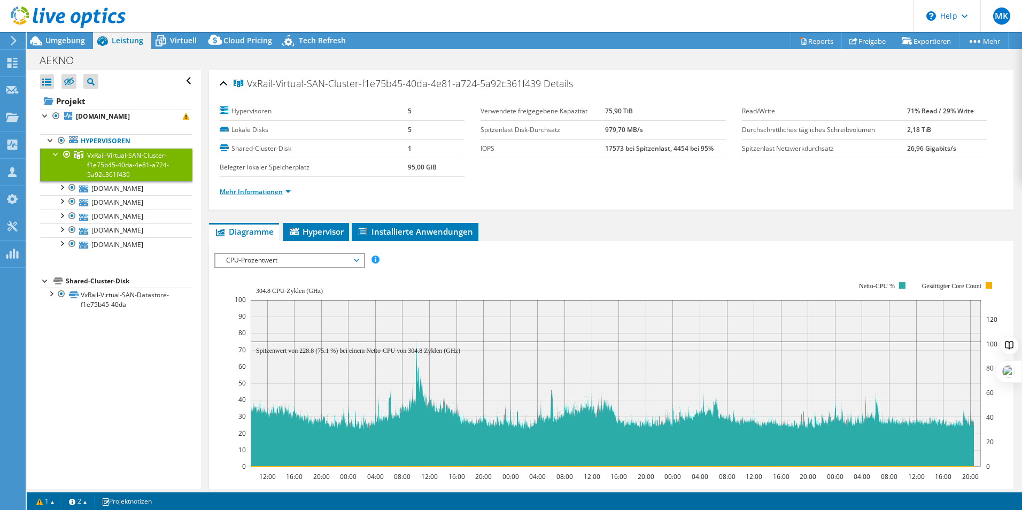
click at [255, 195] on link "Mehr Informationen" at bounding box center [255, 191] width 71 height 9
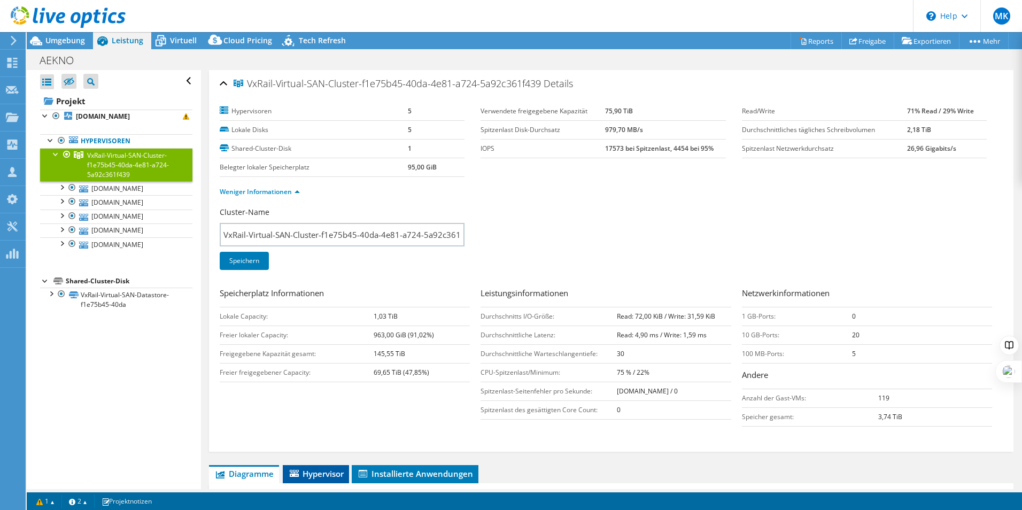
click at [326, 469] on span "Hypervisor" at bounding box center [316, 473] width 56 height 11
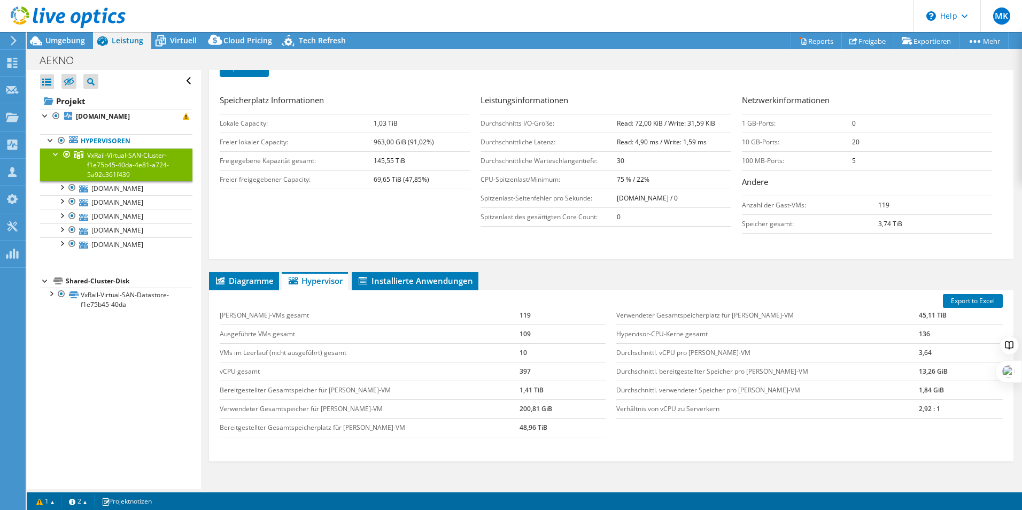
scroll to position [214, 0]
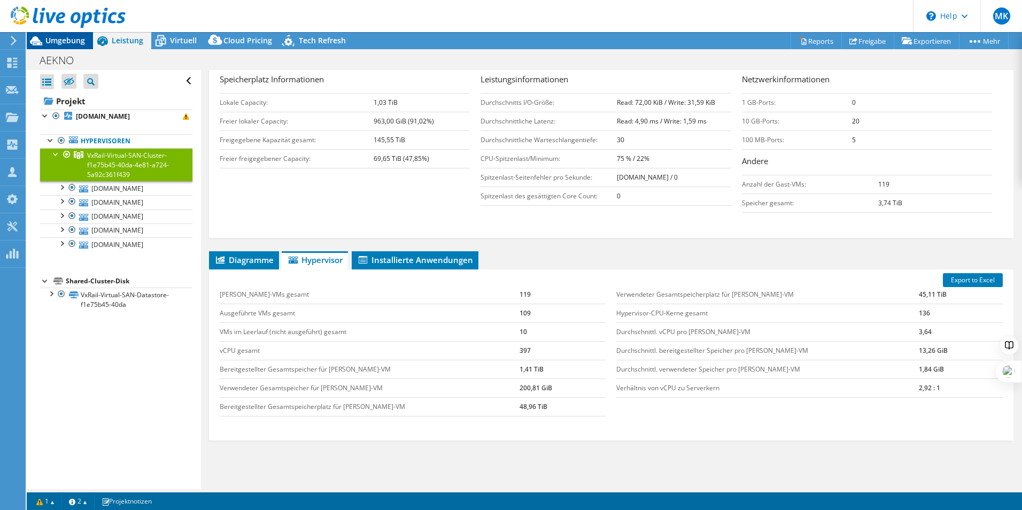
click at [59, 36] on span "Umgebung" at bounding box center [65, 40] width 40 height 10
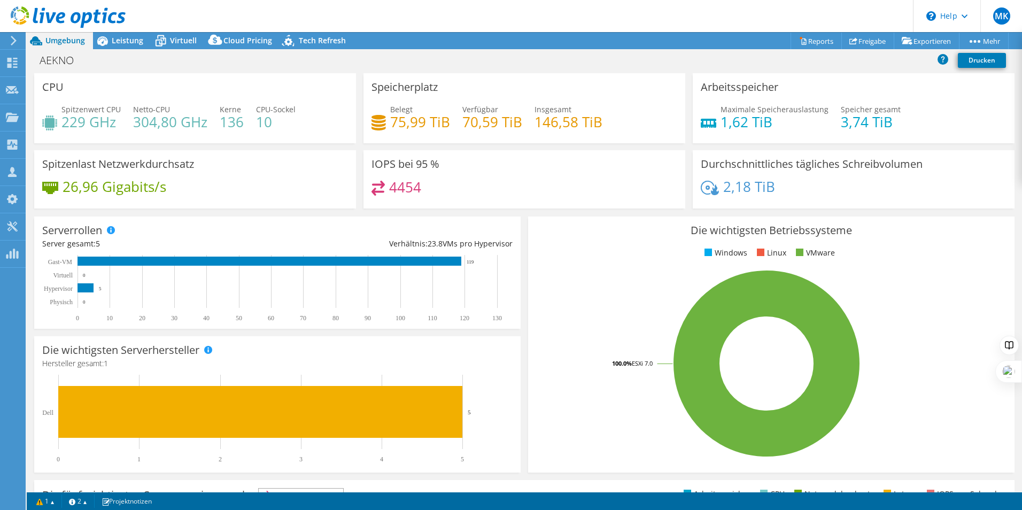
click at [112, 35] on div at bounding box center [63, 18] width 126 height 36
click at [119, 44] on span "Leistung" at bounding box center [128, 40] width 32 height 10
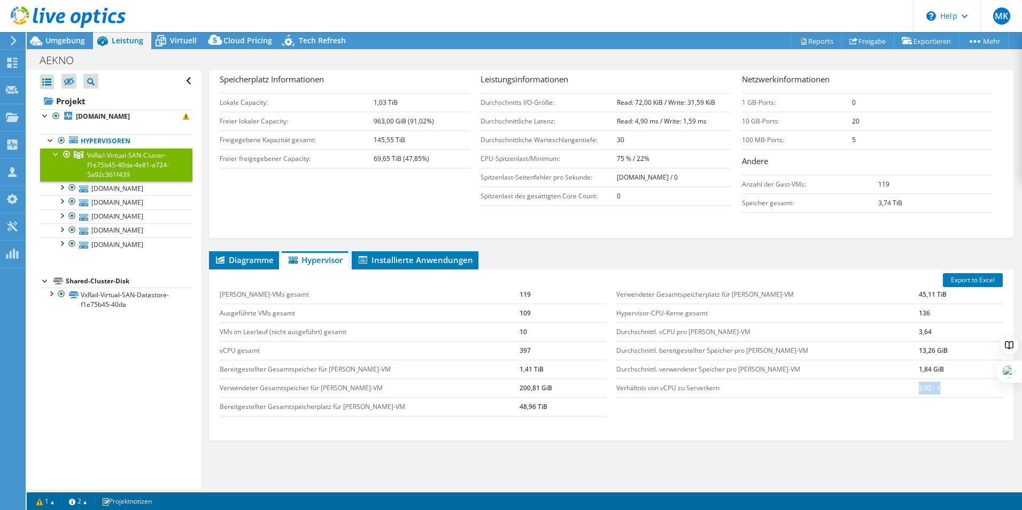
drag, startPoint x: 931, startPoint y: 390, endPoint x: 887, endPoint y: 387, distance: 45.0
click at [887, 387] on tr "Verhältnis von vCPU zu Serverkern 2,92 : 1" at bounding box center [810, 388] width 387 height 19
click at [887, 387] on td "Verhältnis von vCPU zu Serverkern" at bounding box center [768, 388] width 302 height 19
drag, startPoint x: 889, startPoint y: 387, endPoint x: 919, endPoint y: 389, distance: 30.0
click at [919, 389] on tr "Verhältnis von vCPU zu Serverkern 2,92 : 1" at bounding box center [810, 388] width 387 height 19
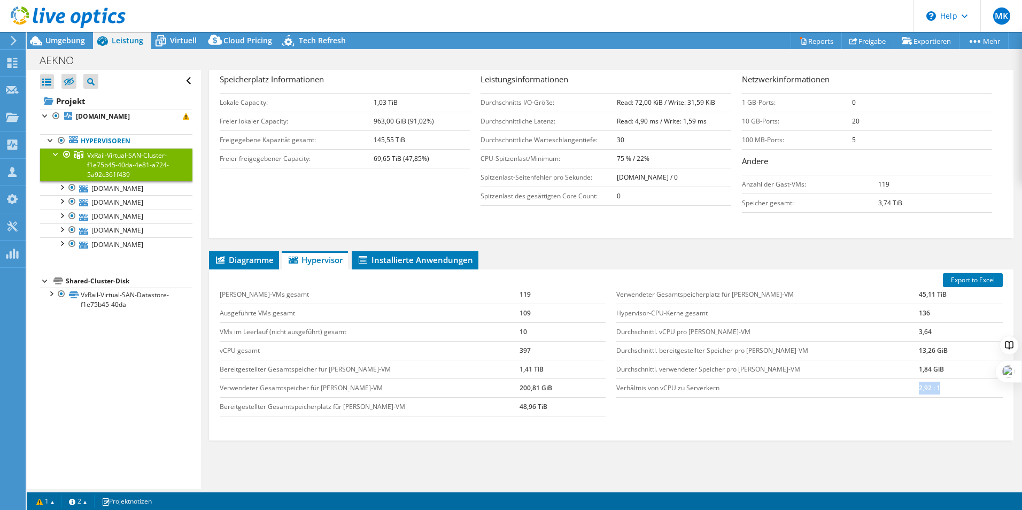
click at [919, 389] on td "2,92 : 1" at bounding box center [961, 388] width 84 height 19
drag, startPoint x: 934, startPoint y: 389, endPoint x: 903, endPoint y: 389, distance: 30.5
click at [919, 389] on td "2,92 : 1" at bounding box center [961, 388] width 84 height 19
drag, startPoint x: 903, startPoint y: 389, endPoint x: 896, endPoint y: 389, distance: 7.5
click at [896, 389] on td "Verhältnis von vCPU zu Serverkern" at bounding box center [768, 388] width 302 height 19
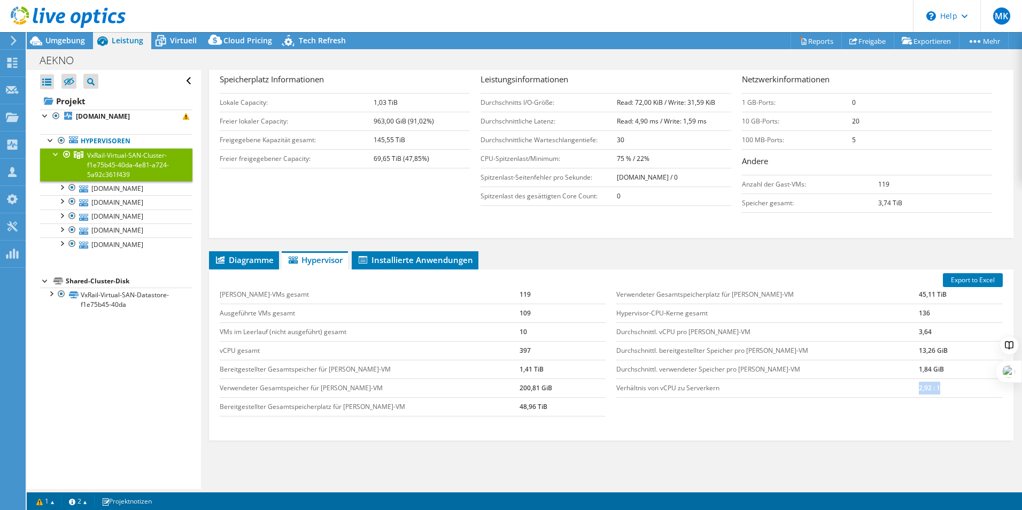
drag, startPoint x: 895, startPoint y: 389, endPoint x: 921, endPoint y: 390, distance: 25.7
click at [921, 390] on tr "Verhältnis von vCPU zu Serverkern 2,92 : 1" at bounding box center [810, 388] width 387 height 19
click at [921, 390] on td "2,92 : 1" at bounding box center [961, 388] width 84 height 19
drag, startPoint x: 924, startPoint y: 391, endPoint x: 896, endPoint y: 393, distance: 28.9
click at [896, 393] on tr "Verhältnis von vCPU zu Serverkern 2,92 : 1" at bounding box center [810, 388] width 387 height 19
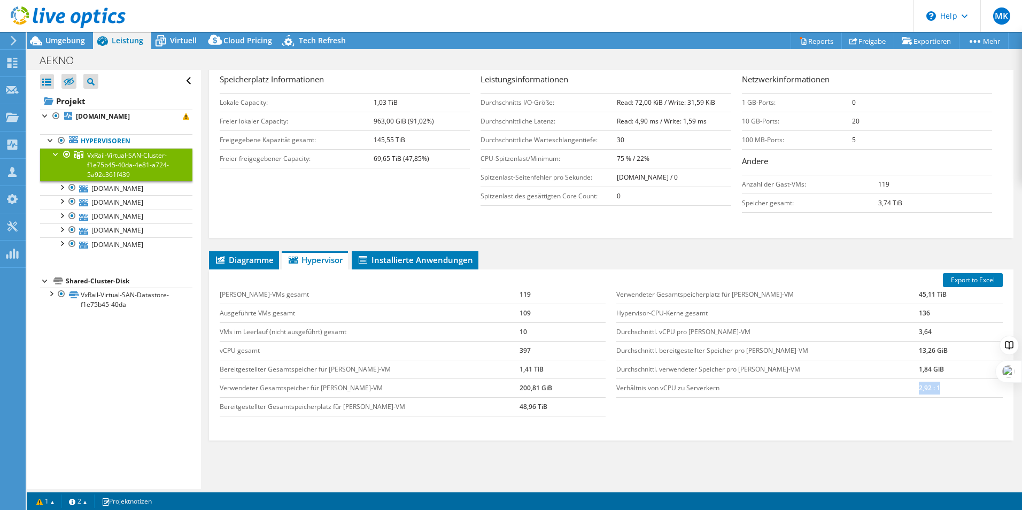
click at [896, 393] on td "Verhältnis von vCPU zu Serverkern" at bounding box center [768, 388] width 302 height 19
click at [241, 260] on span "Diagramme" at bounding box center [243, 260] width 59 height 11
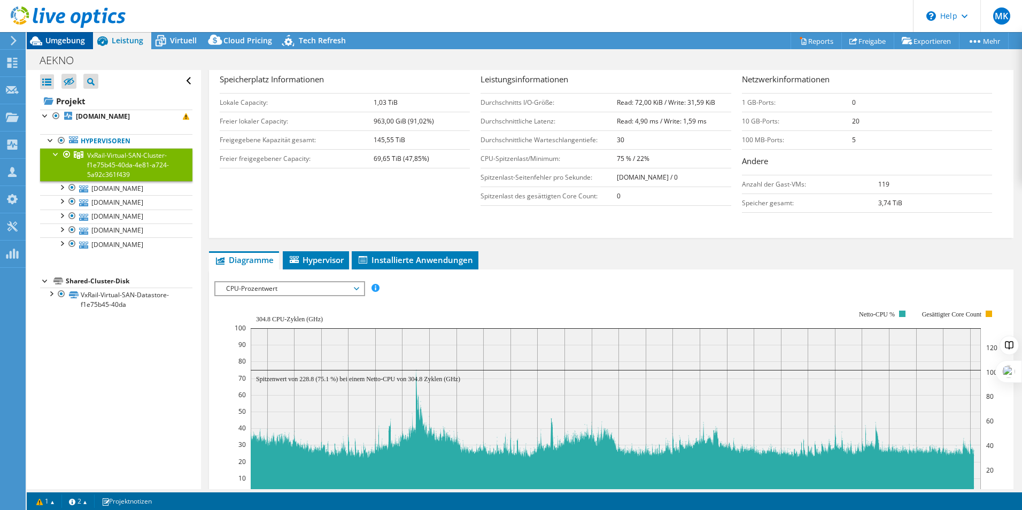
click at [66, 43] on span "Umgebung" at bounding box center [65, 40] width 40 height 10
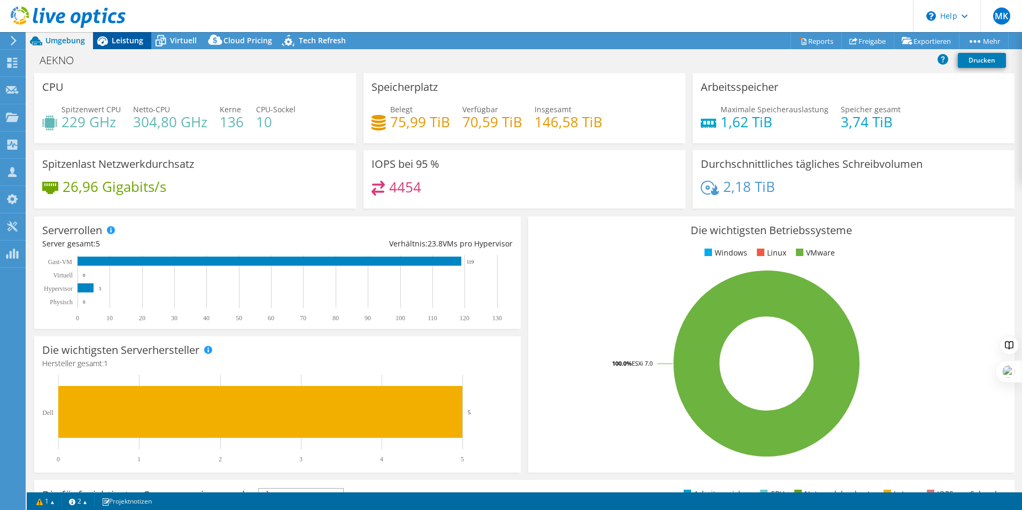
click at [119, 42] on span "Leistung" at bounding box center [128, 40] width 32 height 10
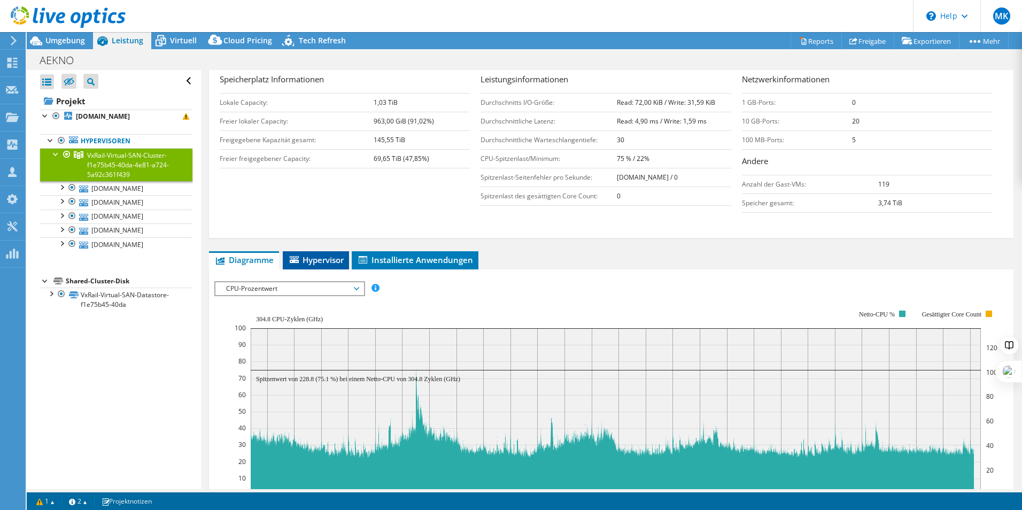
click at [321, 262] on span "Hypervisor" at bounding box center [316, 260] width 56 height 11
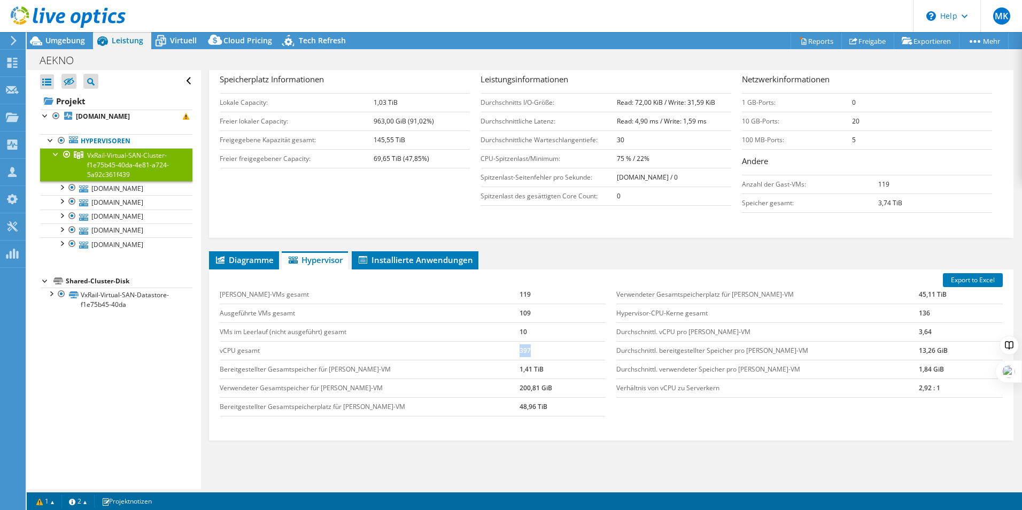
drag, startPoint x: 516, startPoint y: 350, endPoint x: 488, endPoint y: 349, distance: 27.9
click at [488, 349] on tr "vCPU gesamt 397" at bounding box center [413, 350] width 387 height 19
copy tr "397"
click at [74, 42] on span "Umgebung" at bounding box center [65, 40] width 40 height 10
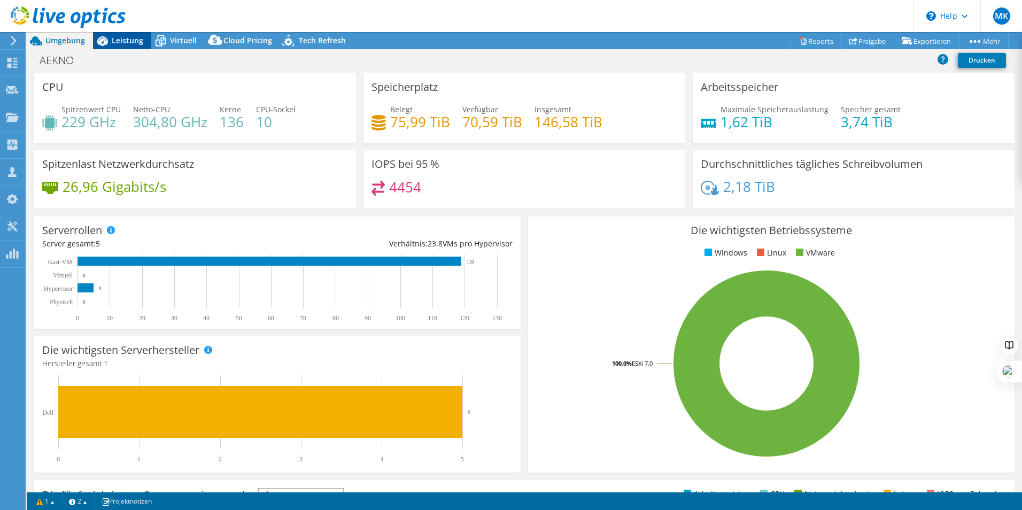
click at [111, 42] on icon at bounding box center [102, 41] width 19 height 19
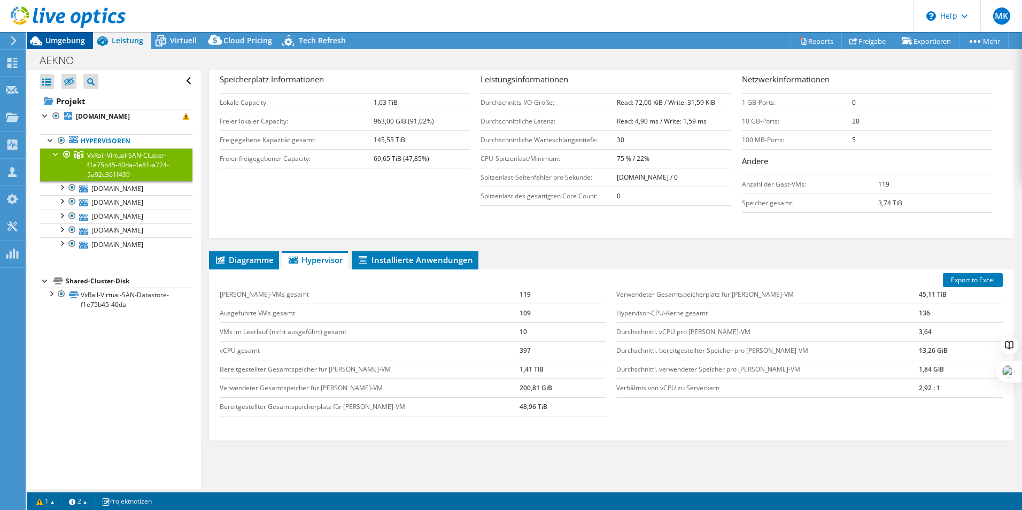
click at [74, 37] on span "Umgebung" at bounding box center [65, 40] width 40 height 10
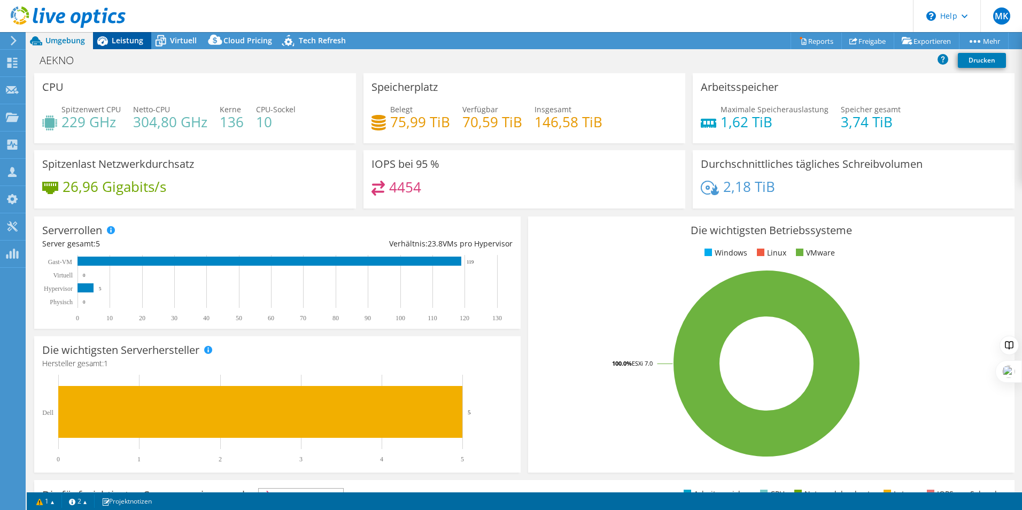
click at [120, 40] on span "Leistung" at bounding box center [128, 40] width 32 height 10
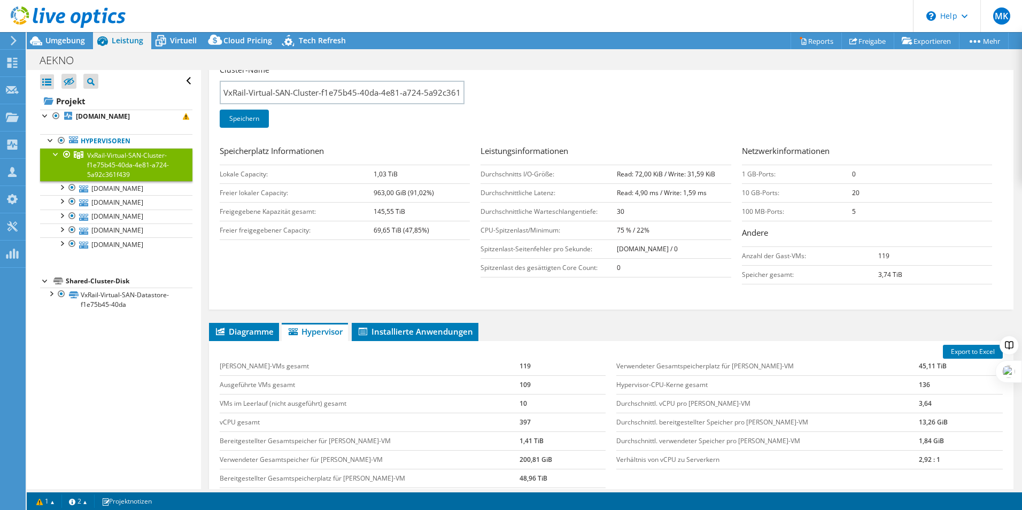
scroll to position [0, 0]
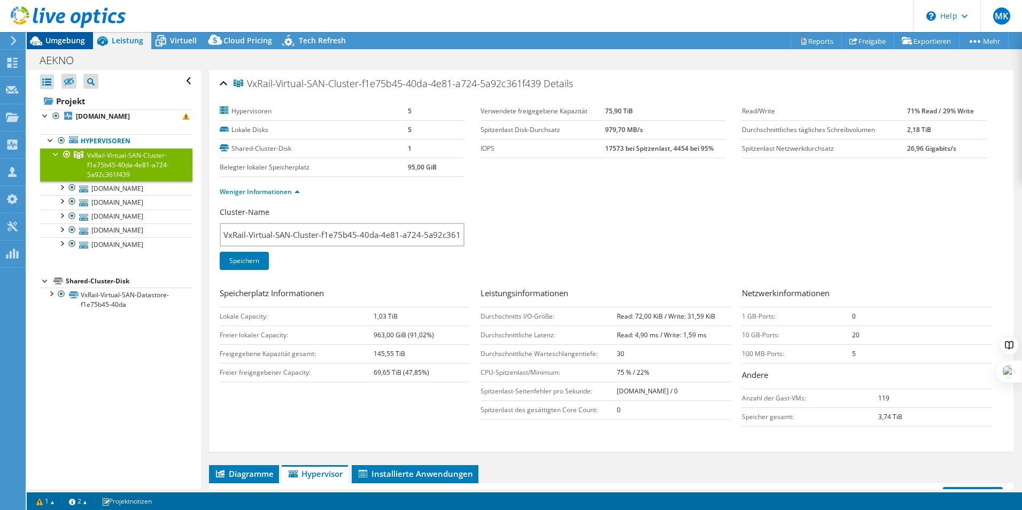
click at [41, 39] on icon at bounding box center [36, 41] width 19 height 19
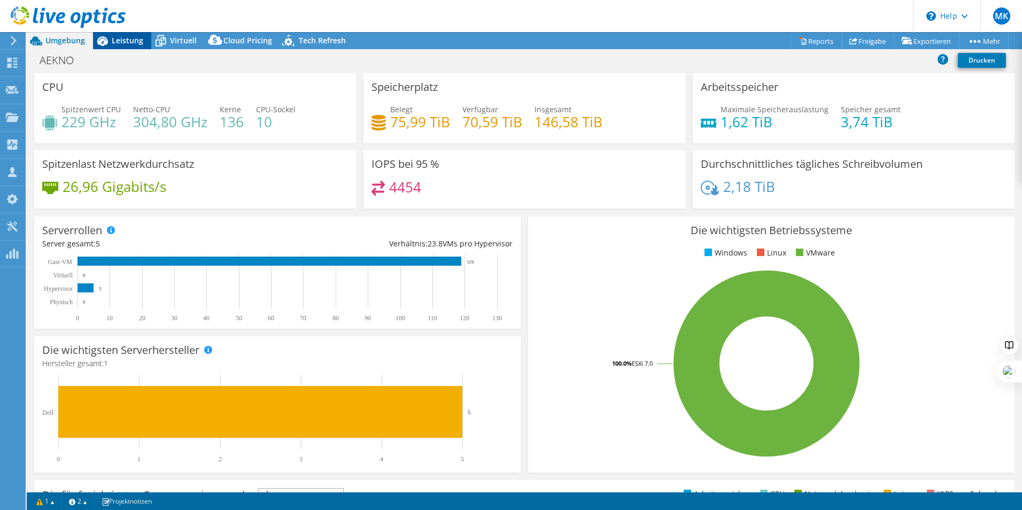
click at [128, 43] on span "Leistung" at bounding box center [128, 40] width 32 height 10
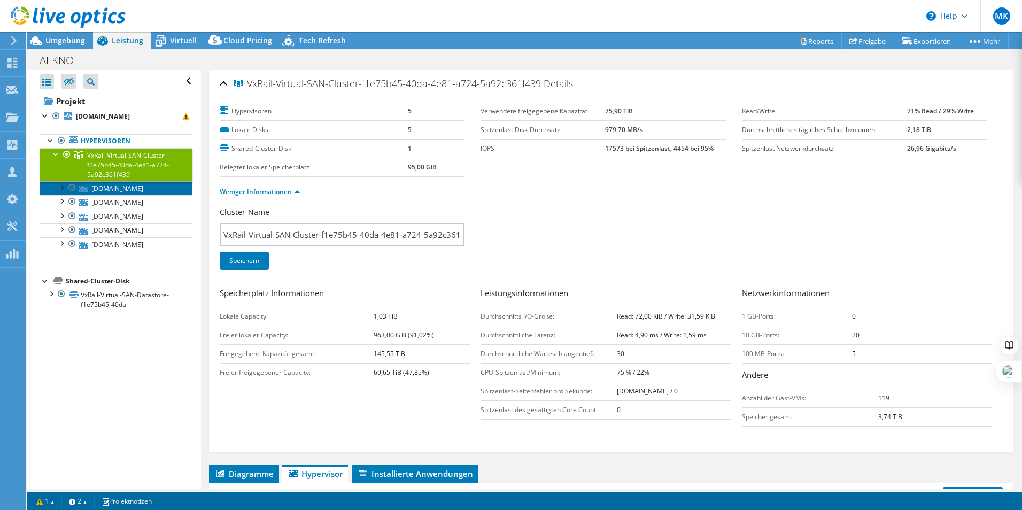
click at [117, 194] on link "[DOMAIN_NAME]" at bounding box center [116, 188] width 152 height 14
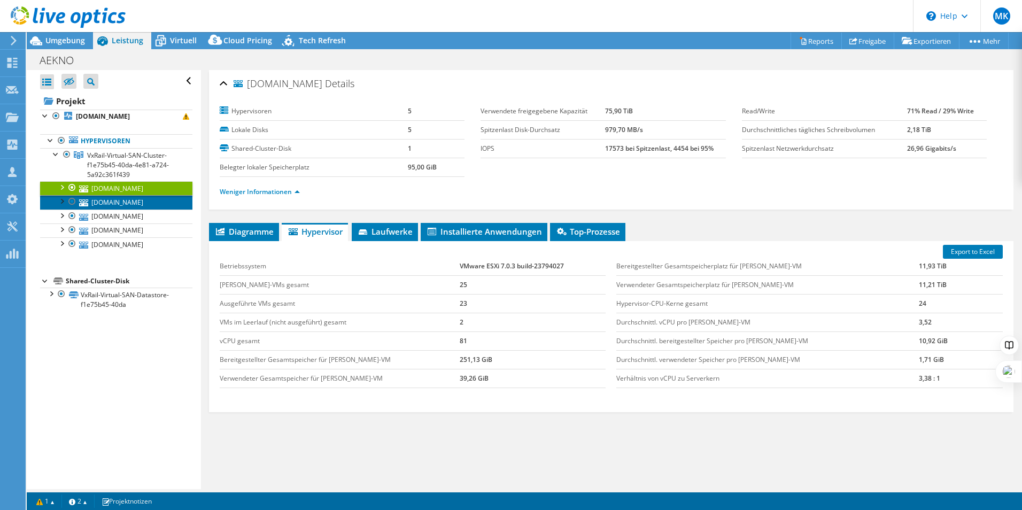
click at [124, 205] on link "[DOMAIN_NAME]" at bounding box center [116, 202] width 152 height 14
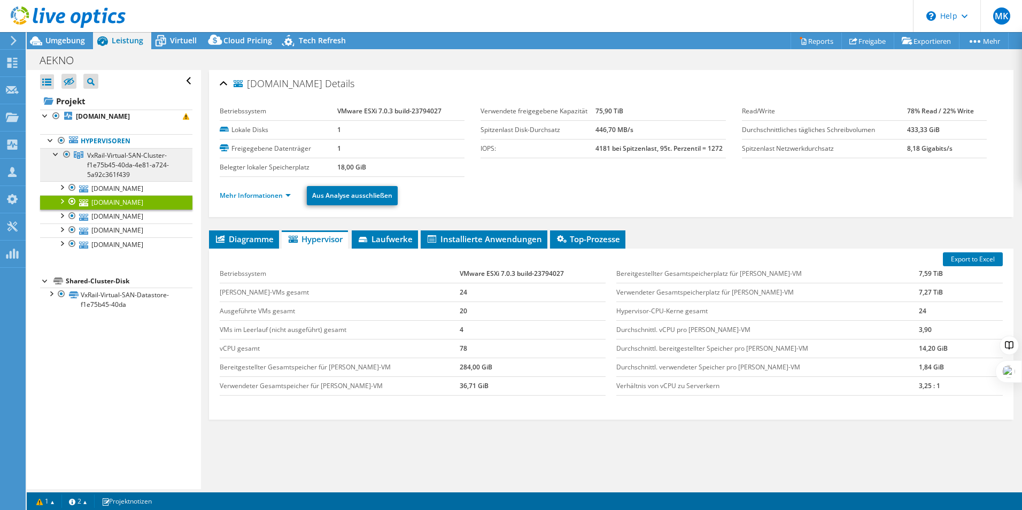
click at [141, 163] on span "VxRail-Virtual-SAN-Cluster-f1e75b45-40da-4e81-a724-5a92c361f439" at bounding box center [128, 165] width 82 height 28
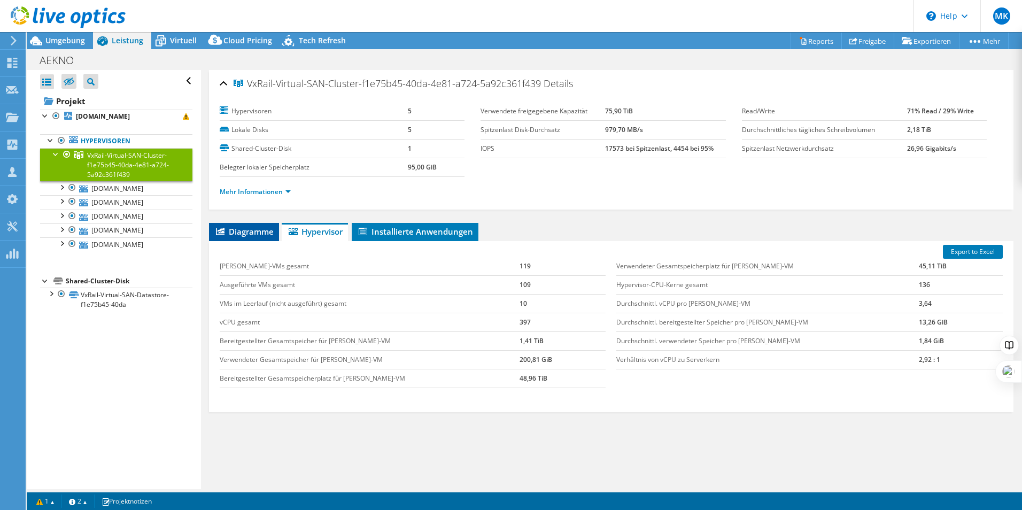
click at [244, 229] on span "Diagramme" at bounding box center [243, 231] width 59 height 11
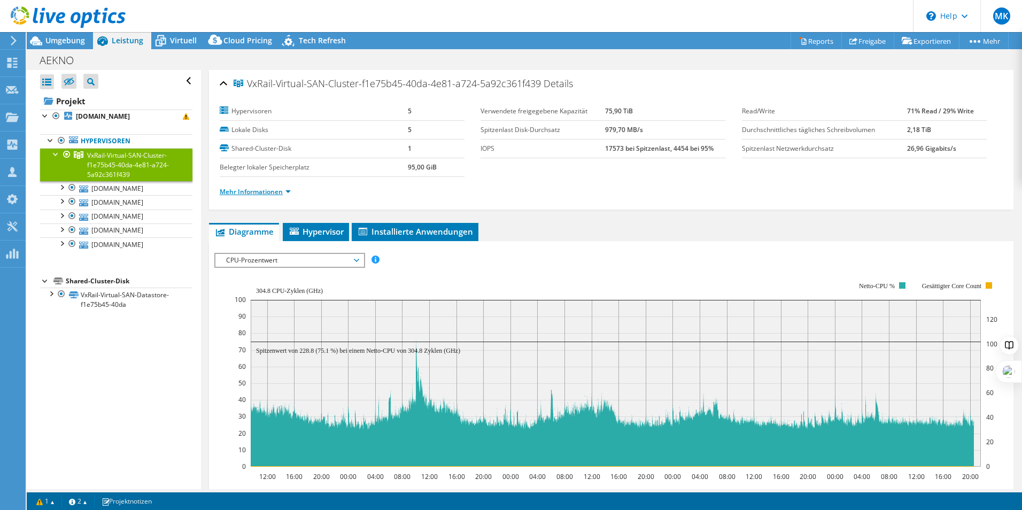
click at [257, 190] on link "Mehr Informationen" at bounding box center [255, 191] width 71 height 9
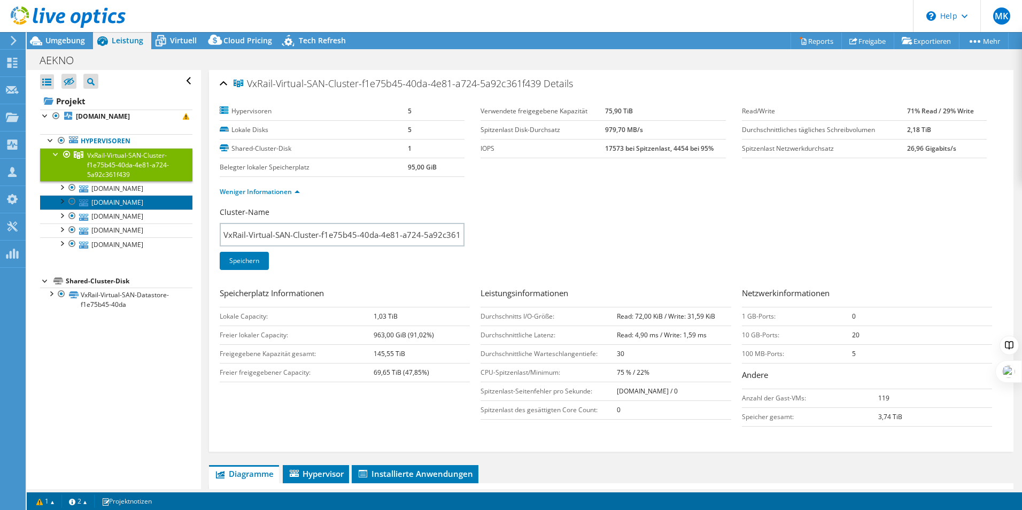
click at [130, 206] on link "[DOMAIN_NAME]" at bounding box center [116, 202] width 152 height 14
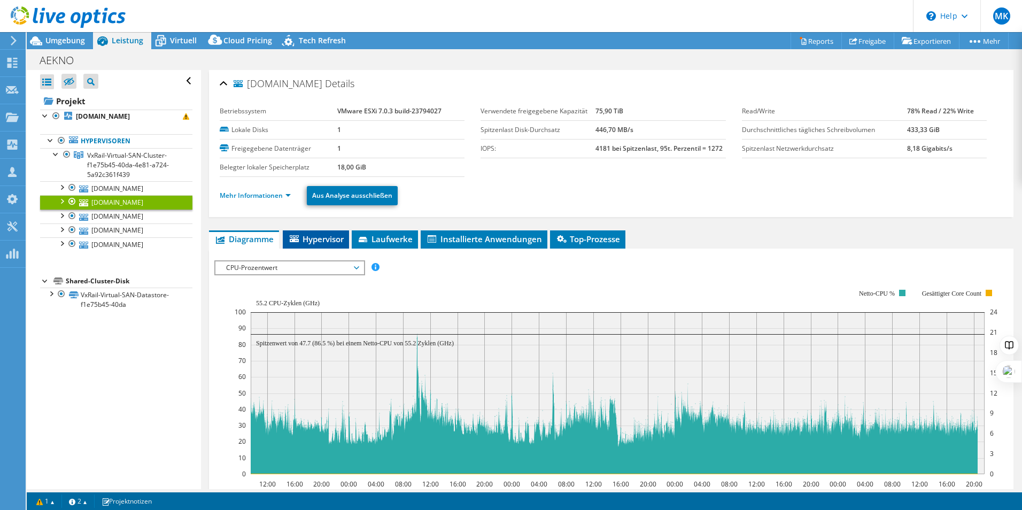
click at [318, 236] on span "Hypervisor" at bounding box center [316, 239] width 56 height 11
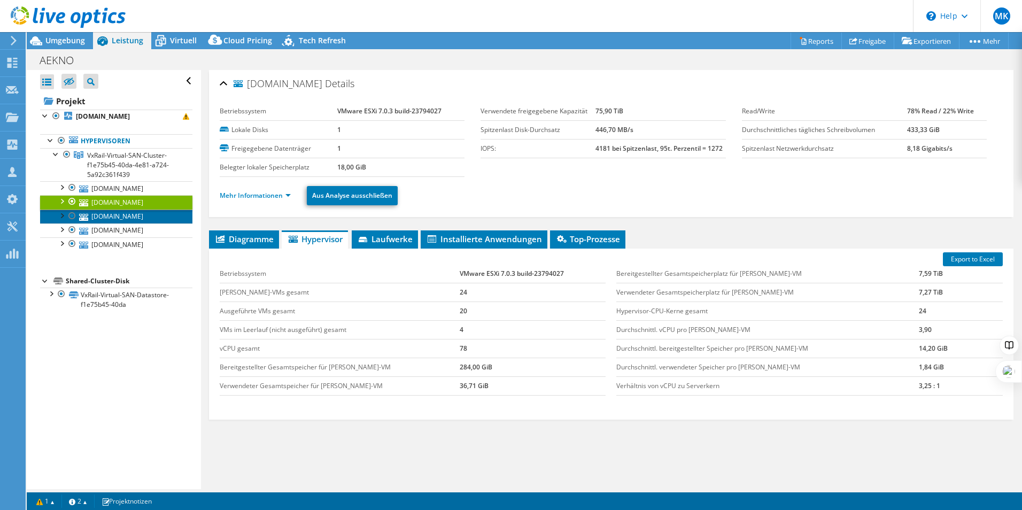
click at [142, 219] on link "[DOMAIN_NAME]" at bounding box center [116, 217] width 152 height 14
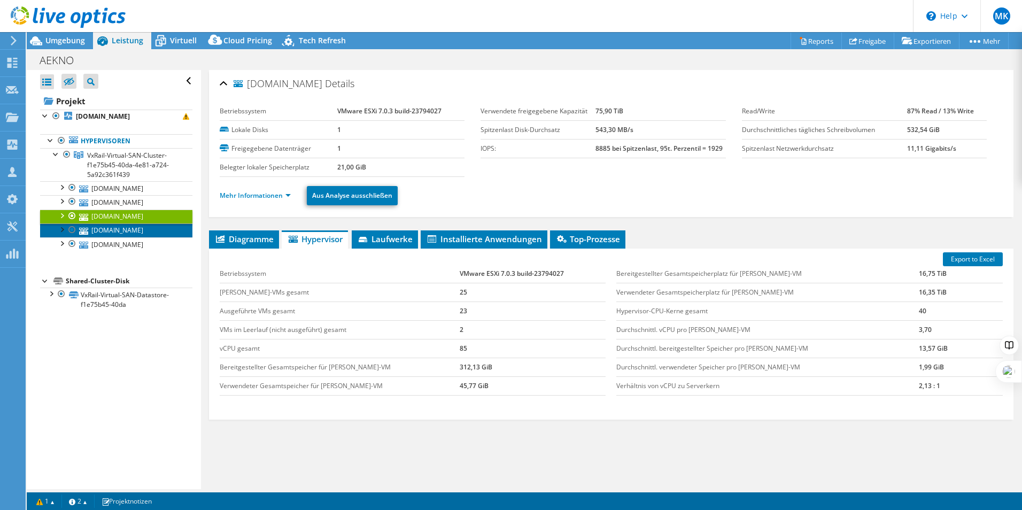
click at [141, 237] on link "[DOMAIN_NAME]" at bounding box center [116, 231] width 152 height 14
click at [137, 253] on ul "Hypervisoren VxRail-Virtual-SAN-Cluster-f1e75b45-40da-4e81-a724-5a92c361f439 vx…" at bounding box center [116, 193] width 152 height 138
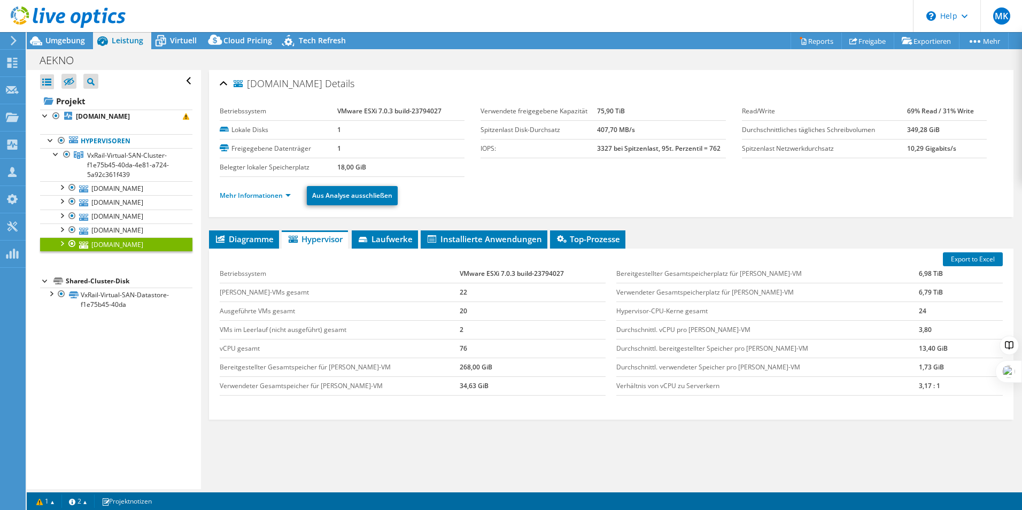
select select "USD"
click at [244, 218] on div "[DOMAIN_NAME] Details Betriebssystem VMware ESXi 7.0.3 build-23794027 Lokale Di…" at bounding box center [611, 293] width 821 height 446
click at [143, 225] on link "[DOMAIN_NAME]" at bounding box center [116, 231] width 152 height 14
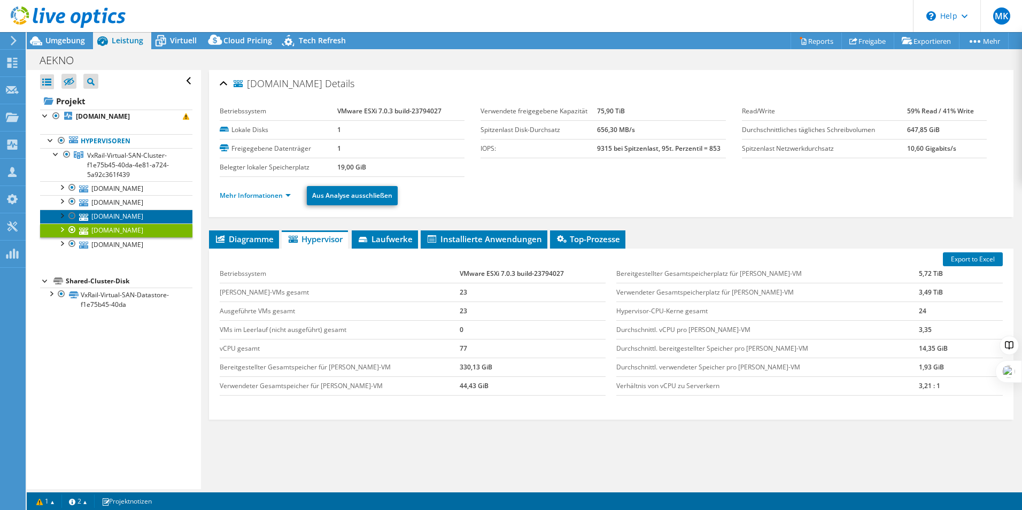
click at [138, 218] on link "[DOMAIN_NAME]" at bounding box center [116, 217] width 152 height 14
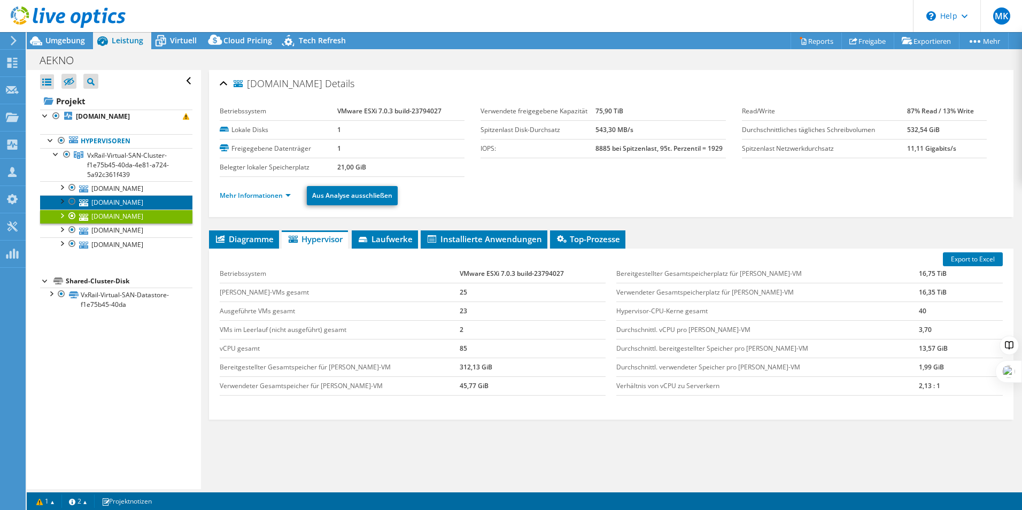
click at [134, 206] on link "[DOMAIN_NAME]" at bounding box center [116, 202] width 152 height 14
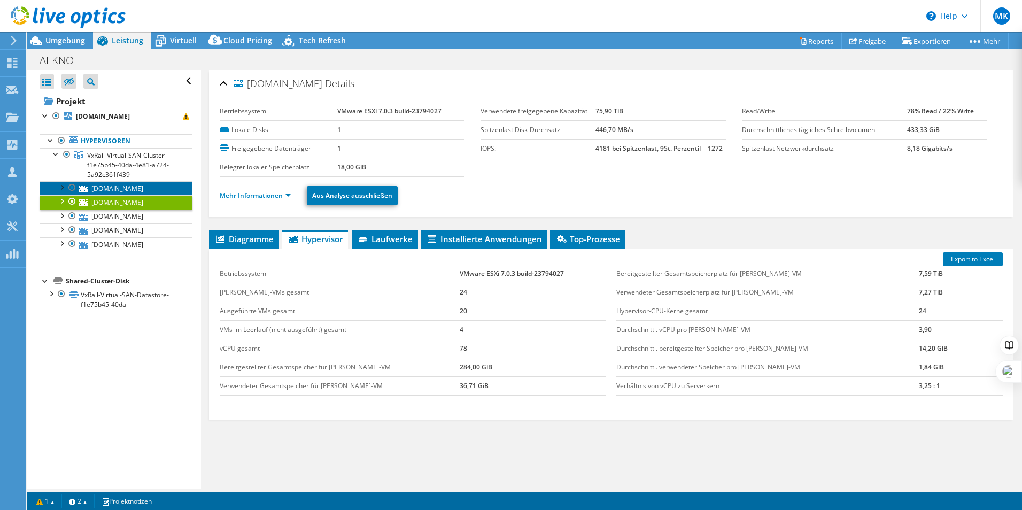
click at [137, 189] on link "[DOMAIN_NAME]" at bounding box center [116, 188] width 152 height 14
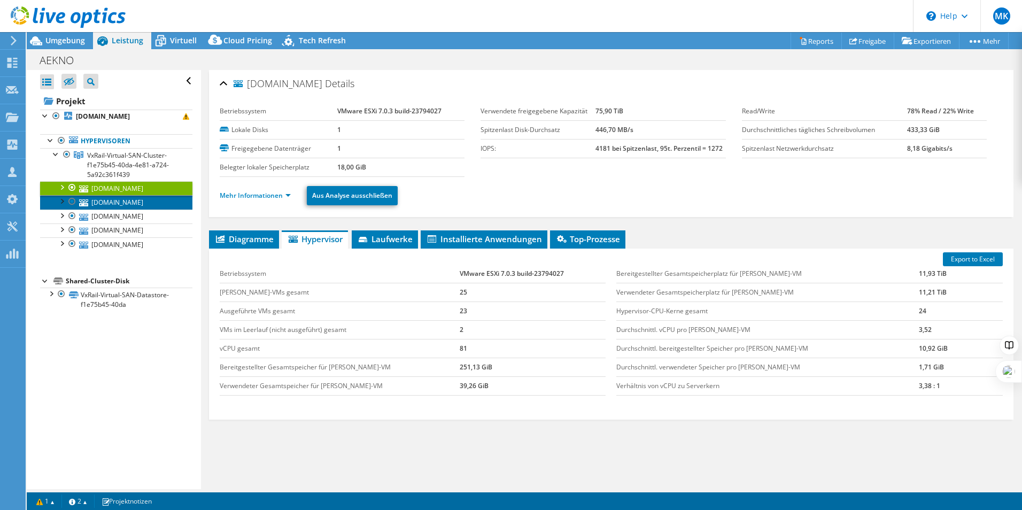
click at [134, 205] on link "[DOMAIN_NAME]" at bounding box center [116, 202] width 152 height 14
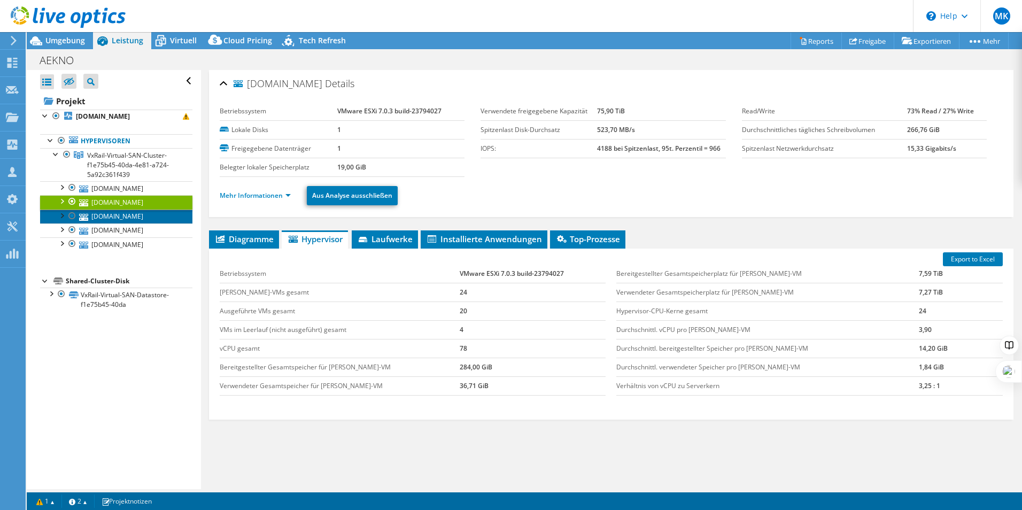
click at [132, 214] on link "[DOMAIN_NAME]" at bounding box center [116, 217] width 152 height 14
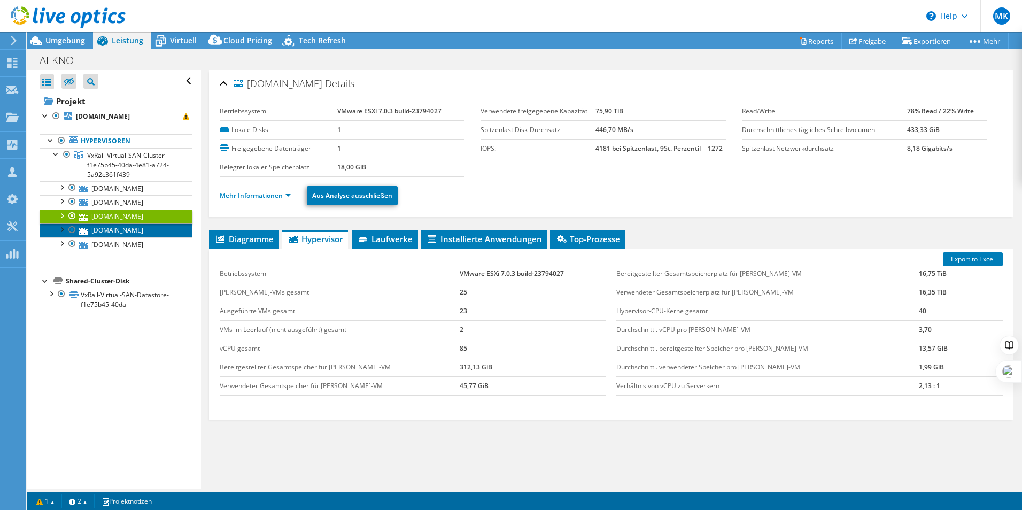
click at [127, 226] on link "[DOMAIN_NAME]" at bounding box center [116, 231] width 152 height 14
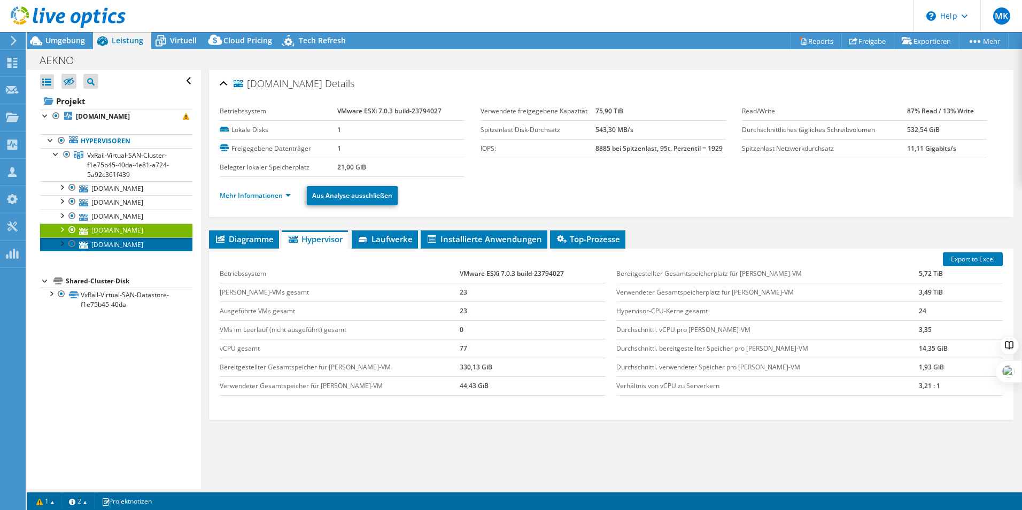
click at [123, 238] on link "[DOMAIN_NAME]" at bounding box center [116, 244] width 152 height 14
click at [123, 226] on link "[DOMAIN_NAME]" at bounding box center [116, 231] width 152 height 14
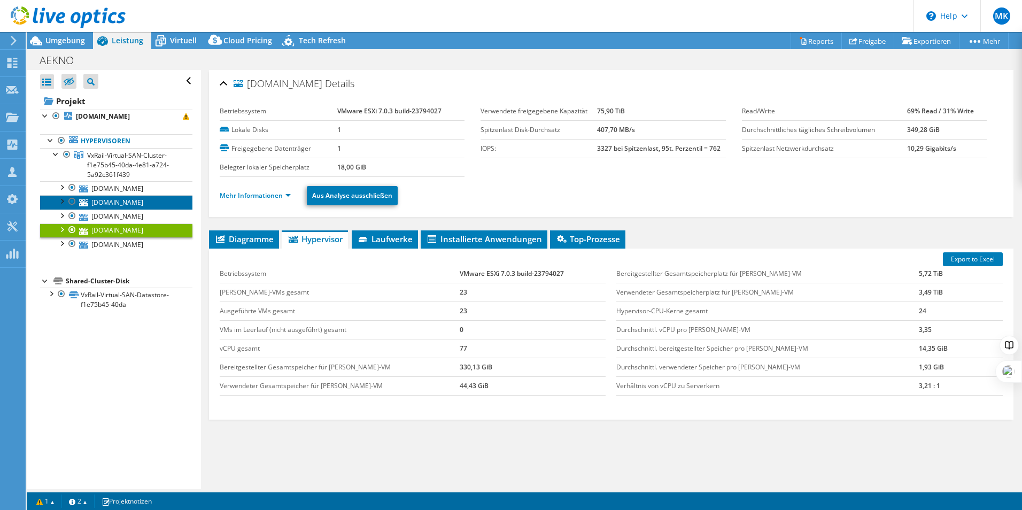
click at [128, 203] on link "[DOMAIN_NAME]" at bounding box center [116, 202] width 152 height 14
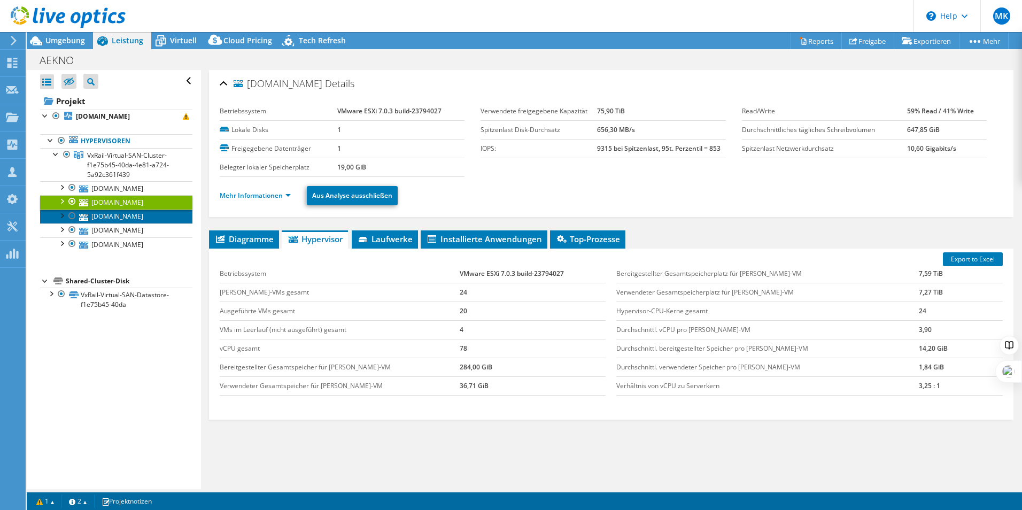
click at [126, 216] on link "[DOMAIN_NAME]" at bounding box center [116, 217] width 152 height 14
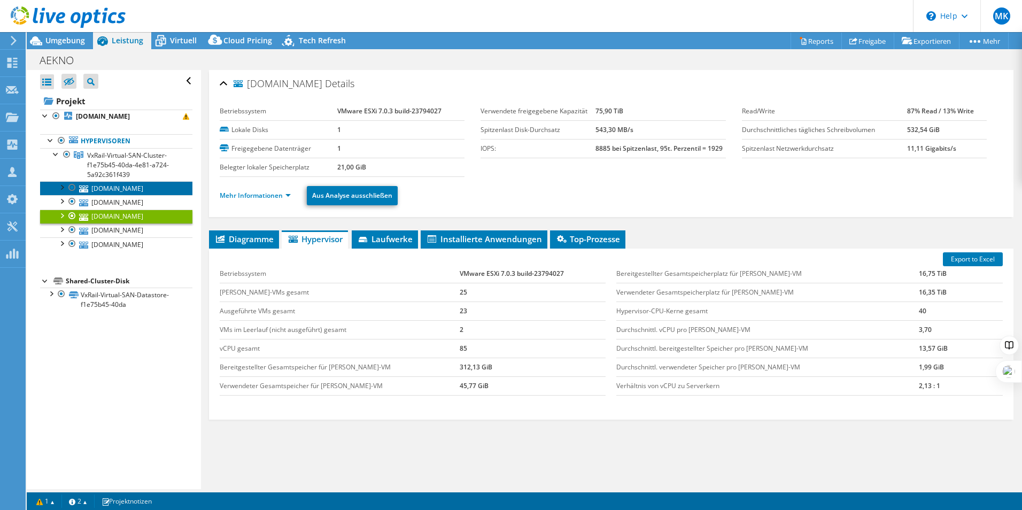
click at [124, 191] on link "[DOMAIN_NAME]" at bounding box center [116, 188] width 152 height 14
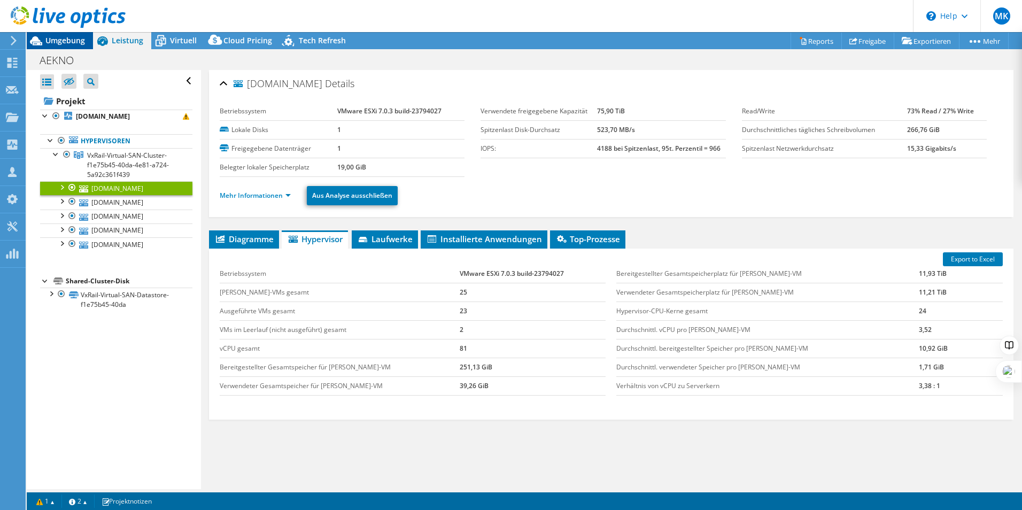
click at [44, 42] on icon at bounding box center [36, 41] width 19 height 19
